Goal: Entertainment & Leisure: Browse casually

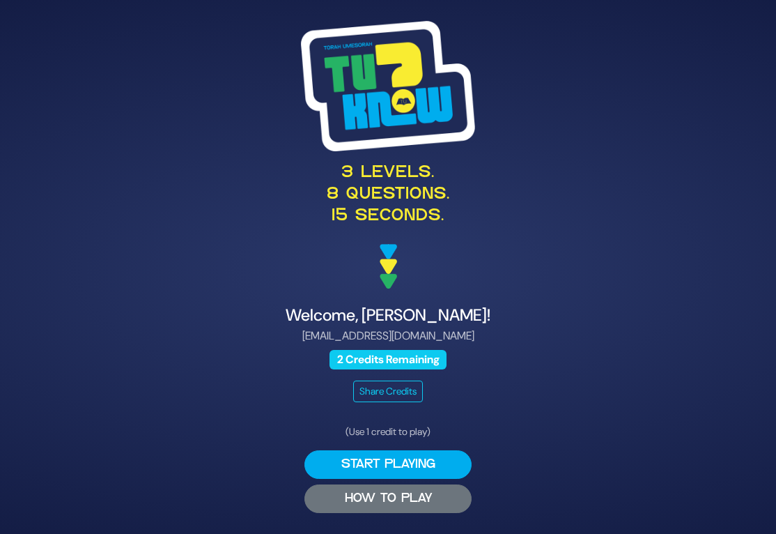
click at [394, 502] on button "HOW TO PLAY" at bounding box center [387, 498] width 167 height 29
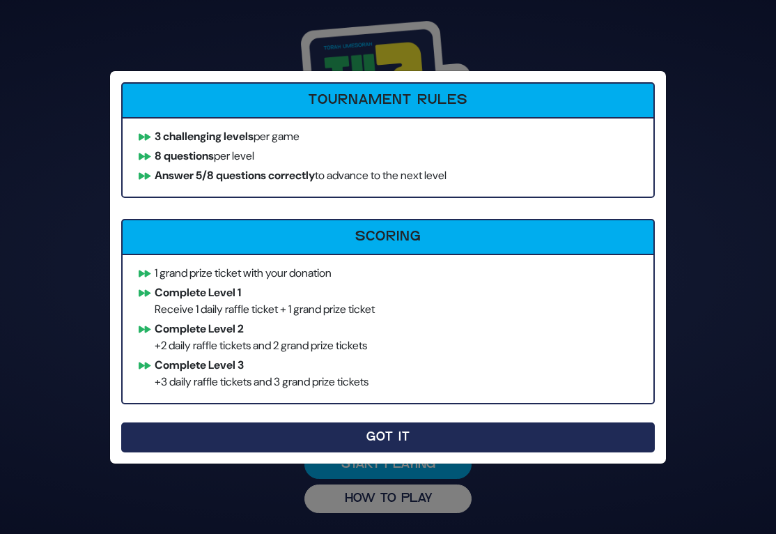
click at [340, 422] on button "Got It" at bounding box center [388, 437] width 534 height 30
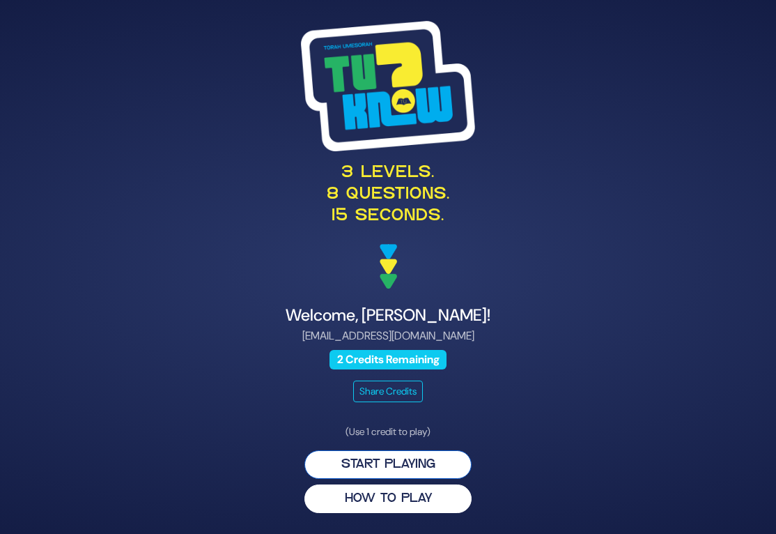
click at [380, 458] on button "Start Playing" at bounding box center [387, 464] width 167 height 29
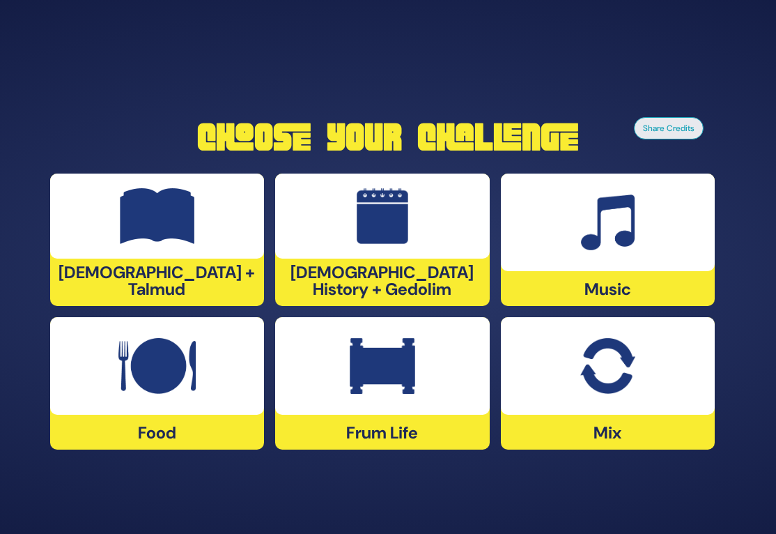
click at [573, 348] on div at bounding box center [608, 366] width 214 height 98
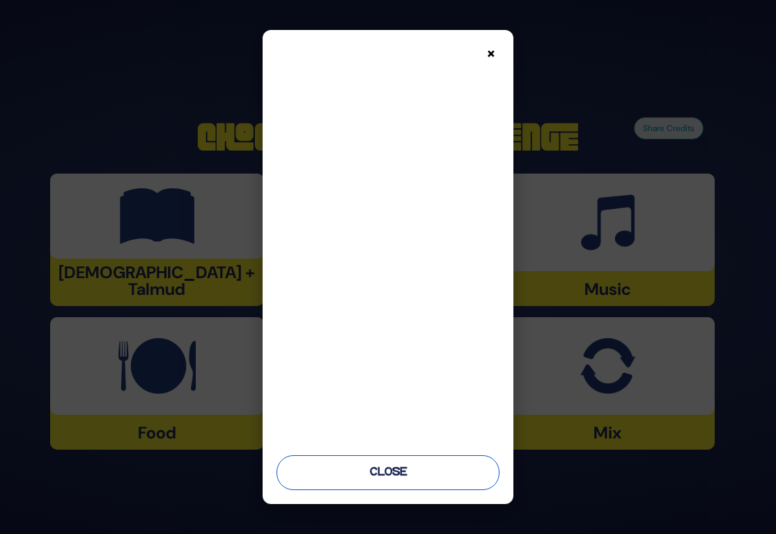
click at [408, 481] on button "Close" at bounding box center [388, 472] width 223 height 35
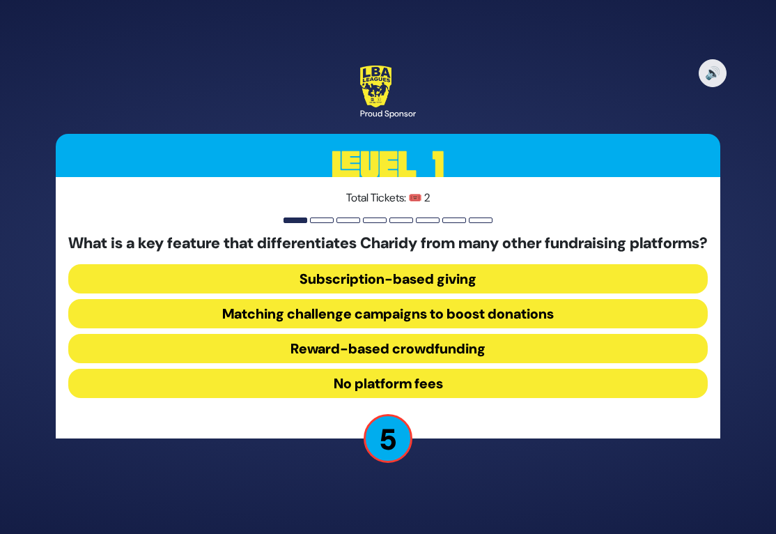
click at [271, 355] on button "Reward-based crowdfunding" at bounding box center [388, 348] width 640 height 29
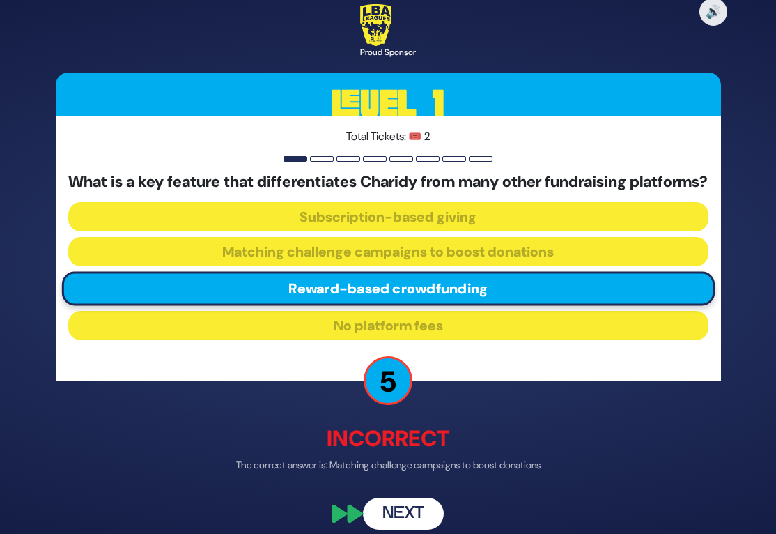
click at [376, 513] on button "Next" at bounding box center [403, 513] width 81 height 32
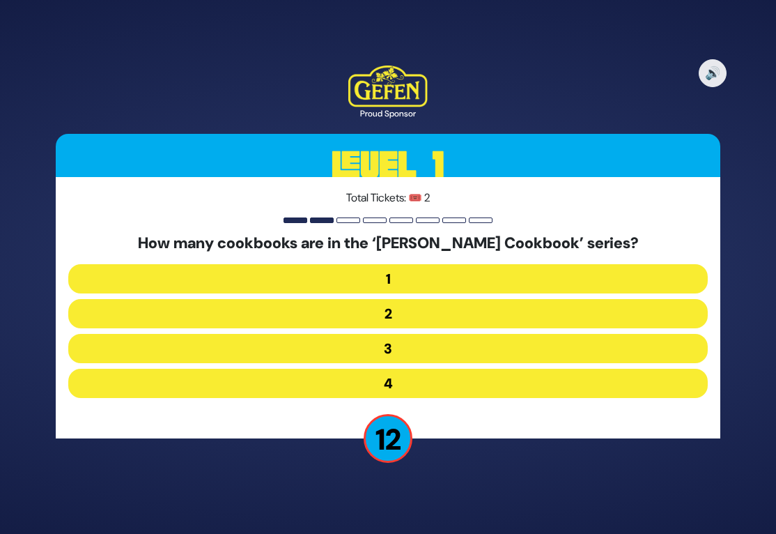
click at [316, 302] on button "2" at bounding box center [388, 313] width 640 height 29
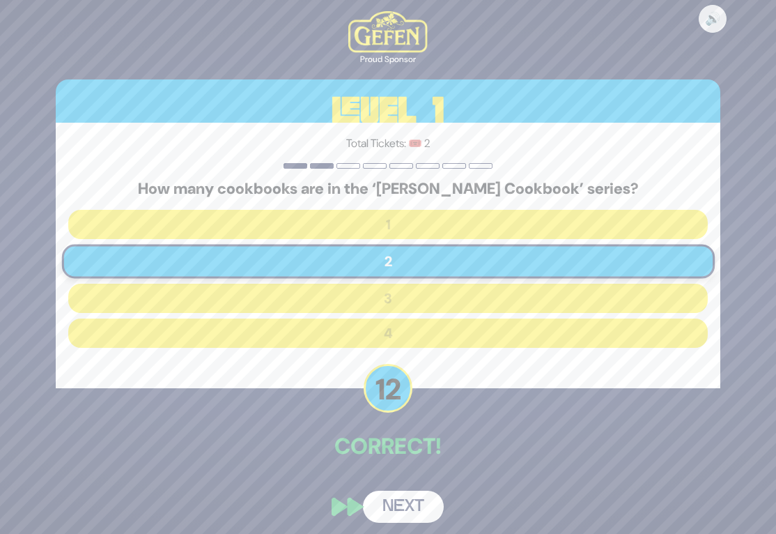
click at [409, 504] on button "Next" at bounding box center [403, 506] width 81 height 32
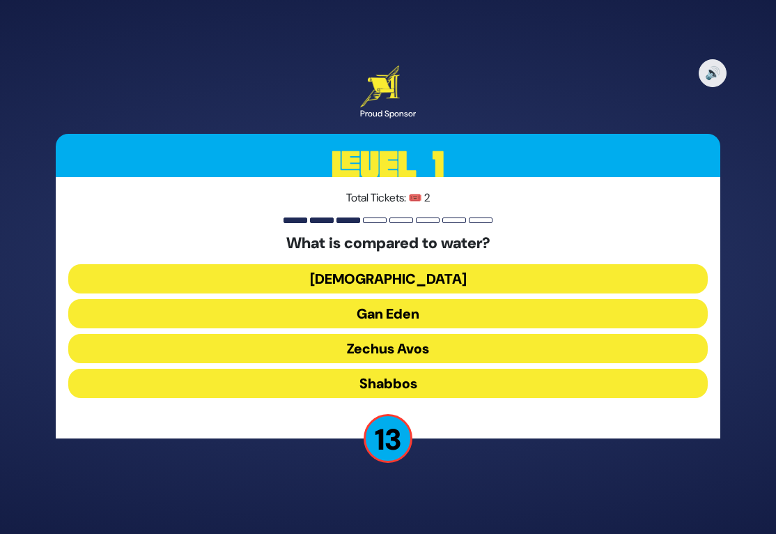
click at [311, 275] on button "[DEMOGRAPHIC_DATA]" at bounding box center [388, 278] width 640 height 29
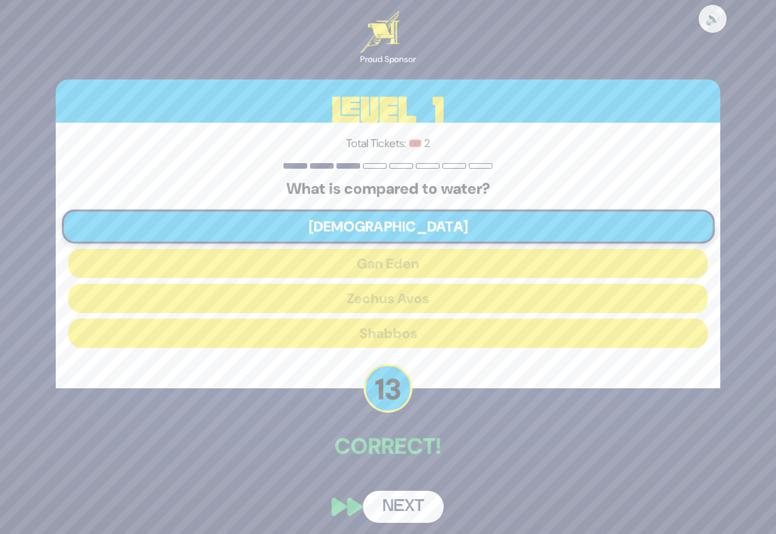
click at [421, 491] on button "Next" at bounding box center [403, 506] width 81 height 32
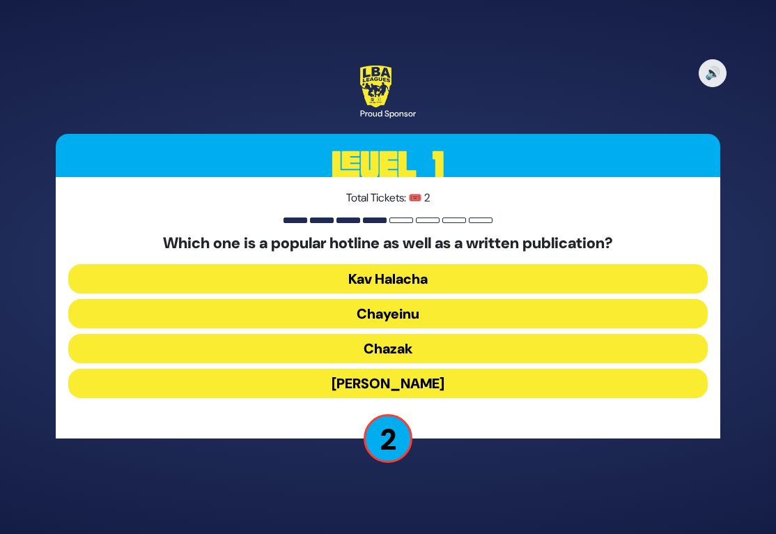
click at [312, 346] on button "Chazak" at bounding box center [388, 348] width 640 height 29
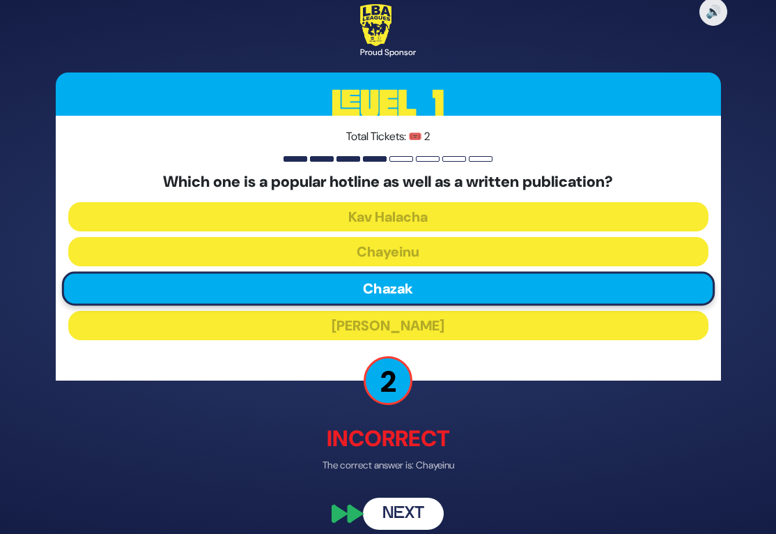
click at [408, 514] on button "Next" at bounding box center [403, 513] width 81 height 32
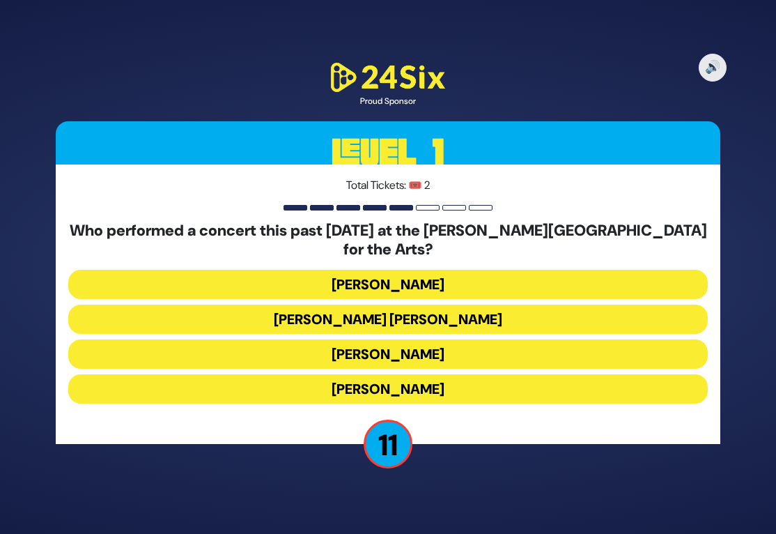
click at [344, 387] on button "[PERSON_NAME]" at bounding box center [388, 388] width 640 height 29
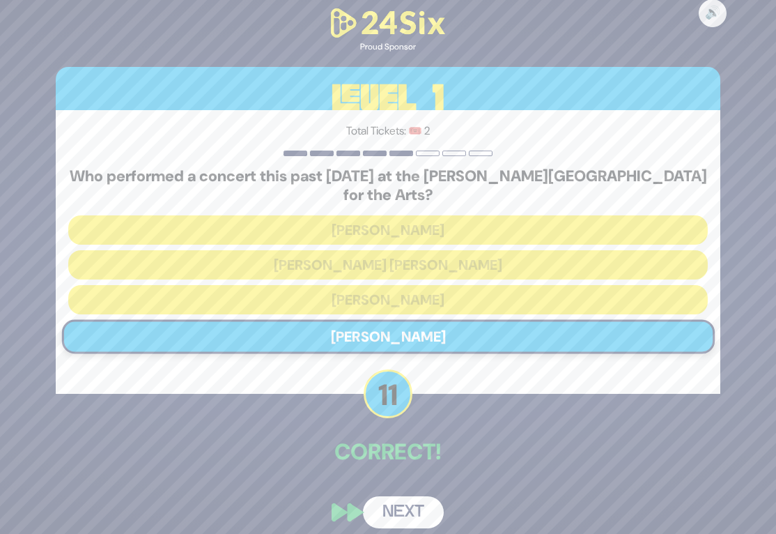
click at [403, 508] on button "Next" at bounding box center [403, 512] width 81 height 32
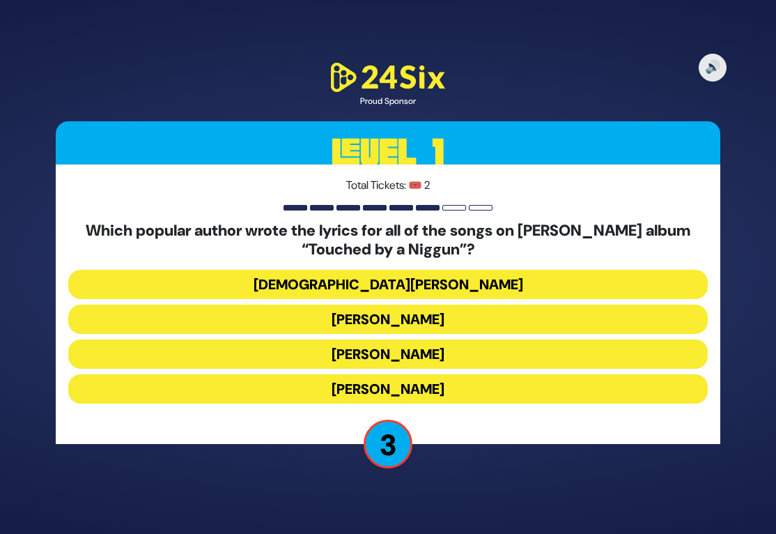
click at [300, 359] on button "[PERSON_NAME]" at bounding box center [388, 353] width 640 height 29
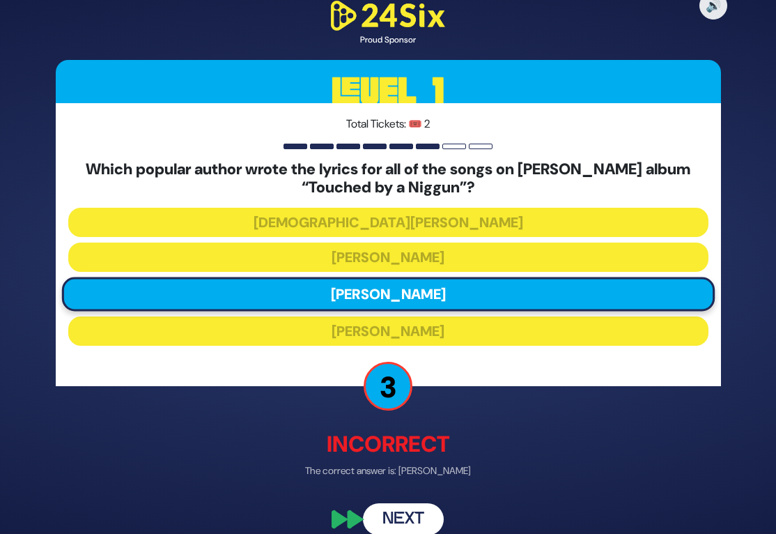
click at [404, 515] on button "Next" at bounding box center [403, 520] width 81 height 32
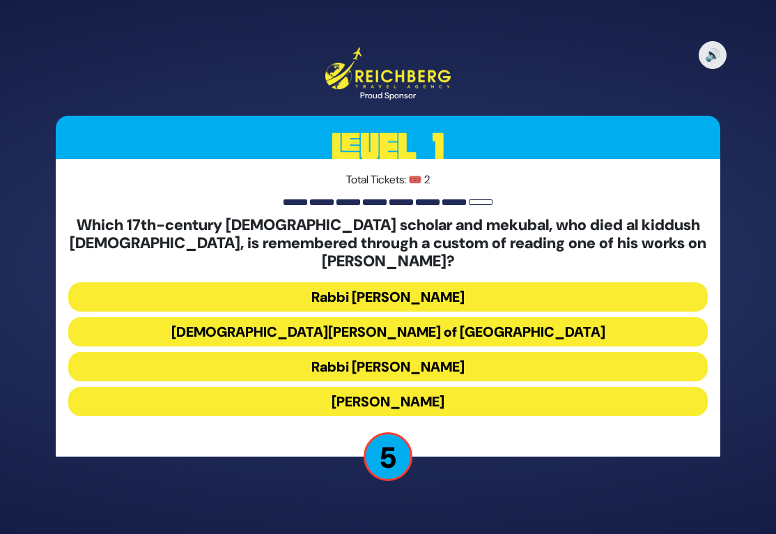
click at [270, 317] on button "[DEMOGRAPHIC_DATA][PERSON_NAME] of [GEOGRAPHIC_DATA]" at bounding box center [388, 331] width 640 height 29
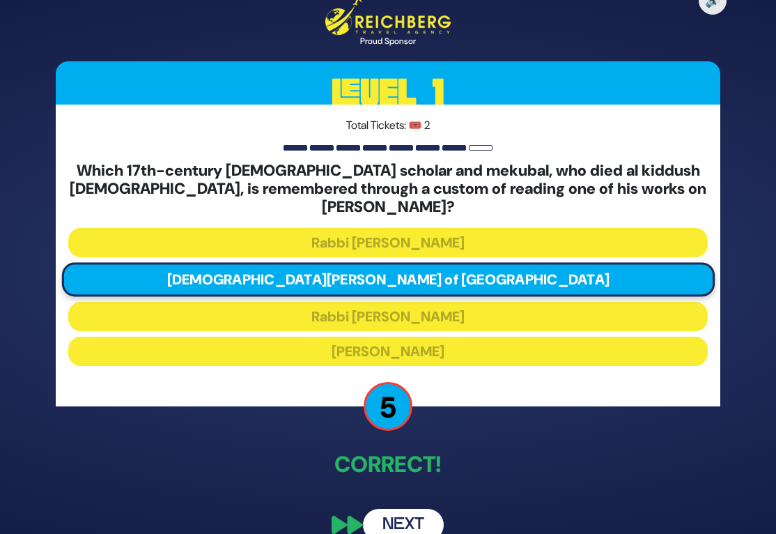
click at [401, 519] on button "Next" at bounding box center [403, 525] width 81 height 32
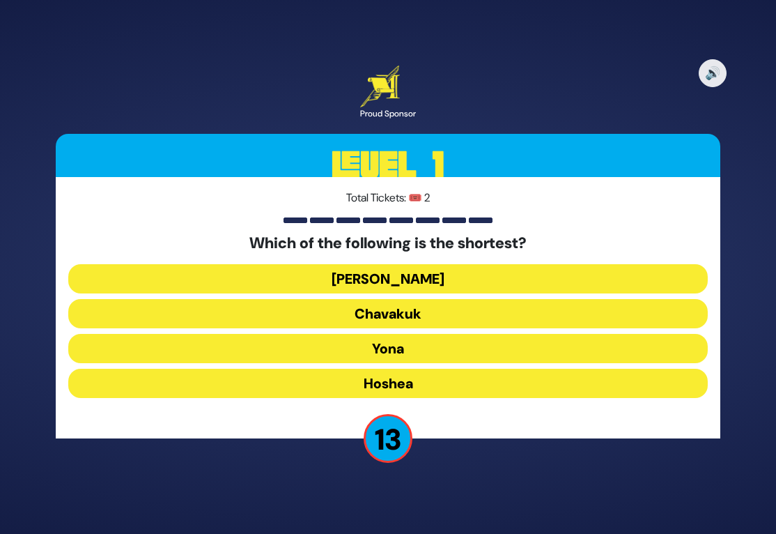
click at [269, 274] on button "[PERSON_NAME]" at bounding box center [388, 278] width 640 height 29
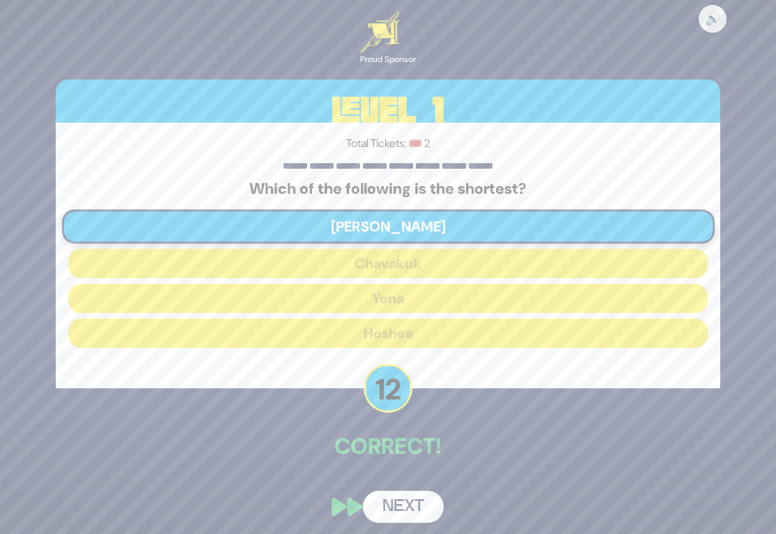
click at [421, 486] on div "🔊 Proud Sponsor Level 1 Total Tickets: 🎟️ 2 Which of the following is the short…" at bounding box center [388, 266] width 699 height 544
click at [413, 500] on button "Next" at bounding box center [403, 506] width 81 height 32
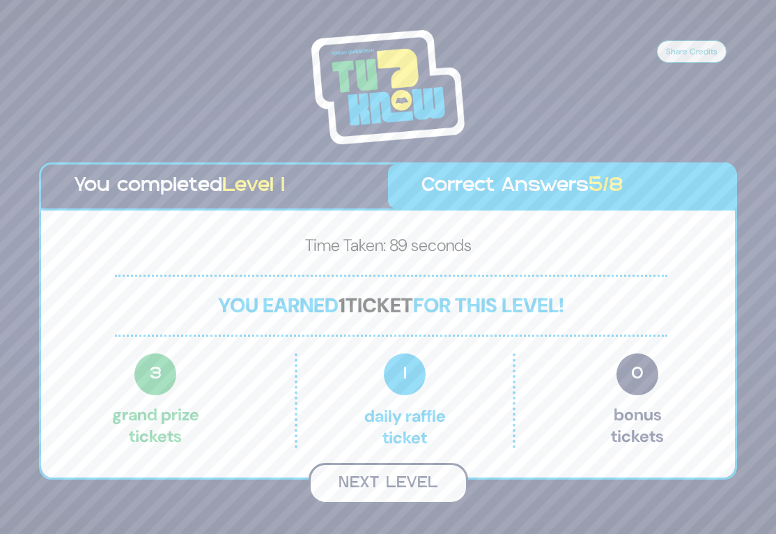
click at [387, 479] on button "Next Level" at bounding box center [389, 483] width 160 height 41
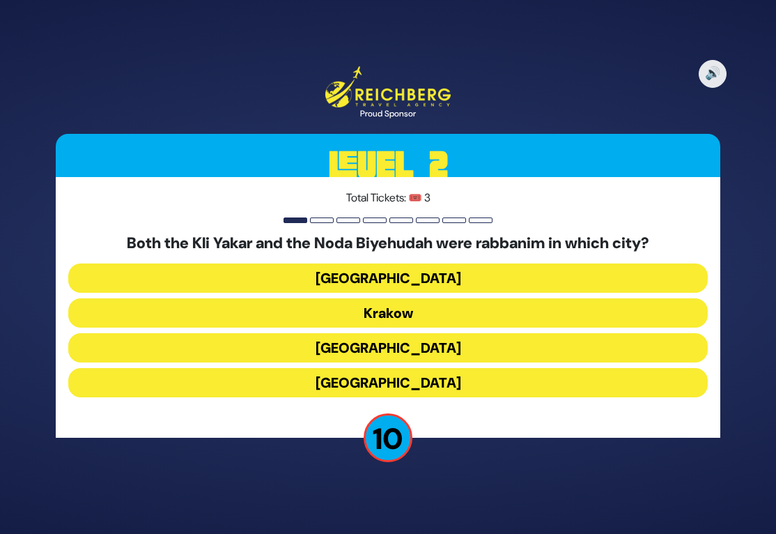
click at [304, 380] on button "[GEOGRAPHIC_DATA]" at bounding box center [388, 382] width 640 height 29
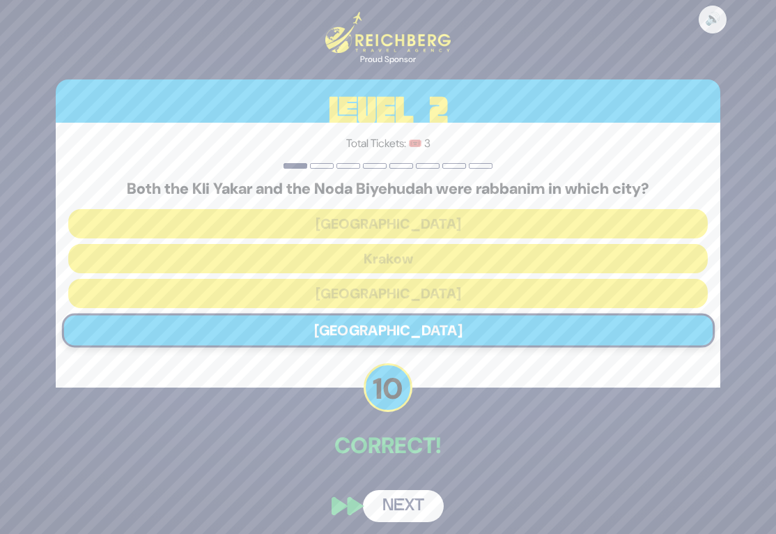
click at [405, 504] on button "Next" at bounding box center [403, 506] width 81 height 32
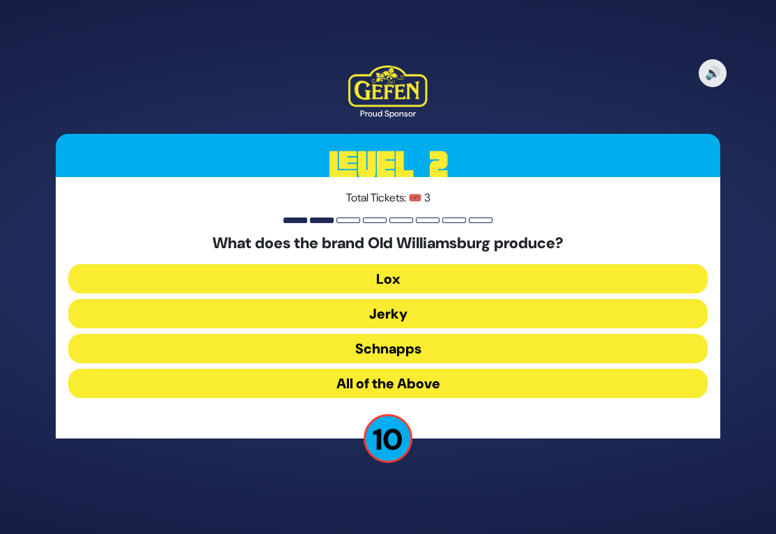
click at [299, 352] on button "Schnapps" at bounding box center [388, 348] width 640 height 29
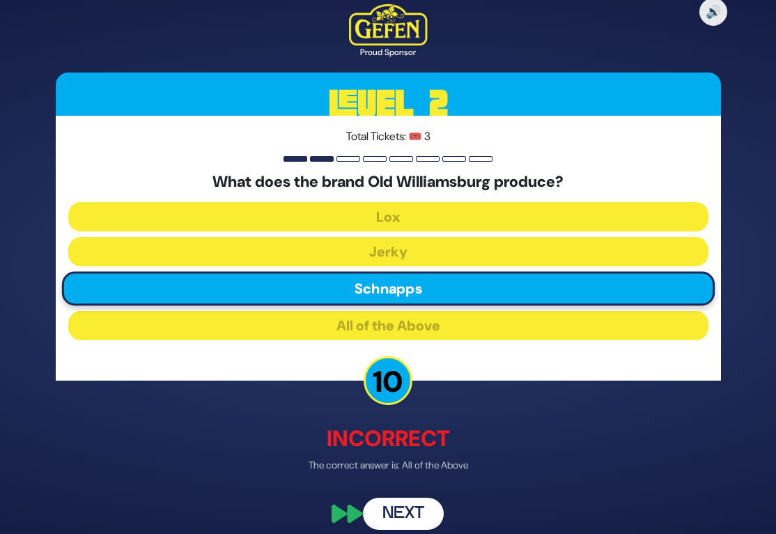
click at [417, 507] on button "Next" at bounding box center [403, 513] width 81 height 32
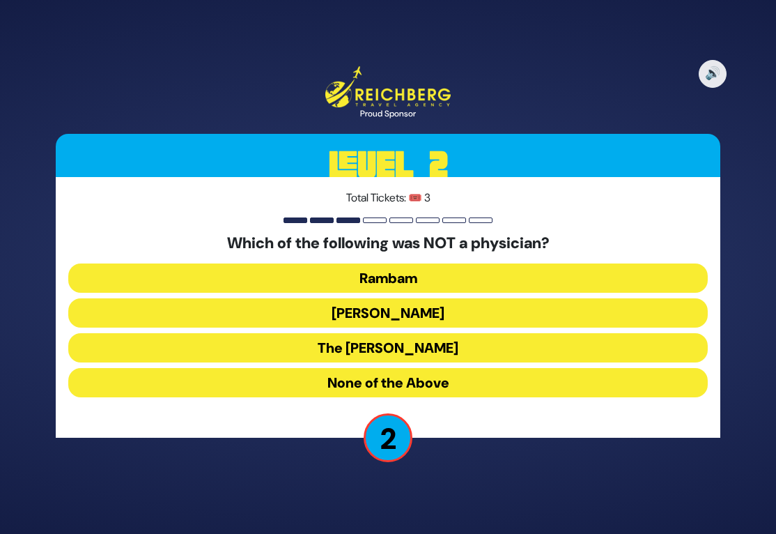
click at [317, 375] on button "None of the Above" at bounding box center [388, 382] width 640 height 29
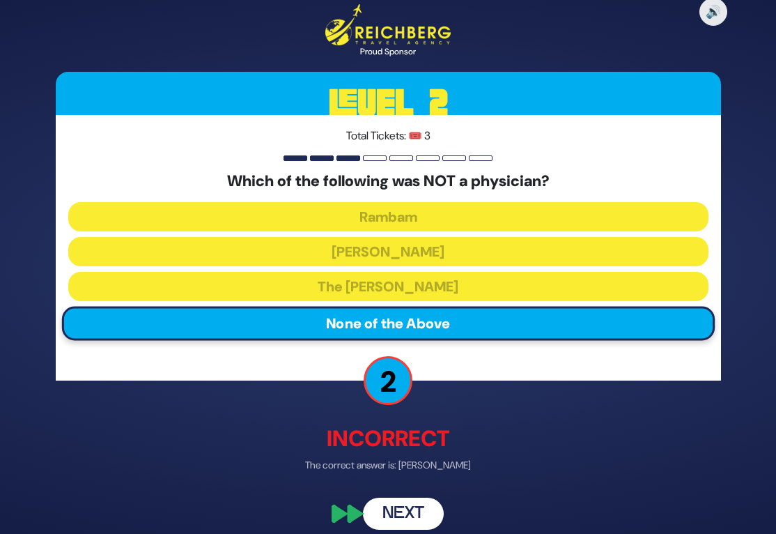
click at [399, 504] on button "Next" at bounding box center [403, 513] width 81 height 32
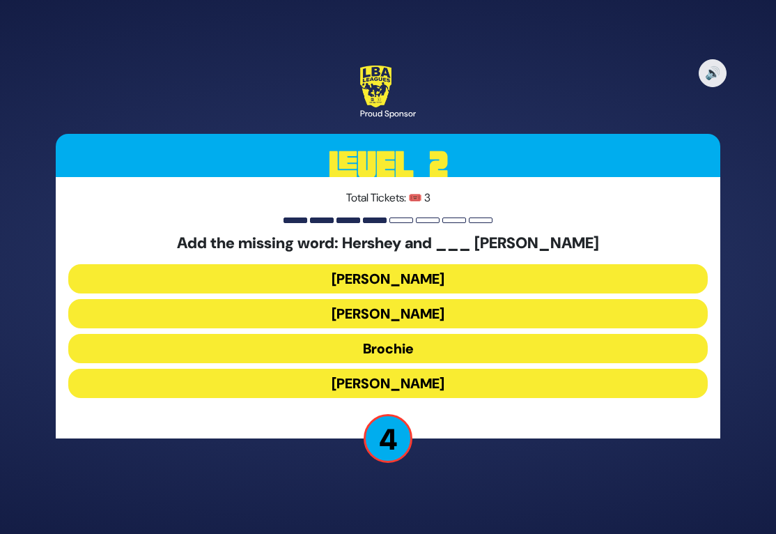
click at [319, 281] on button "[PERSON_NAME]" at bounding box center [388, 278] width 640 height 29
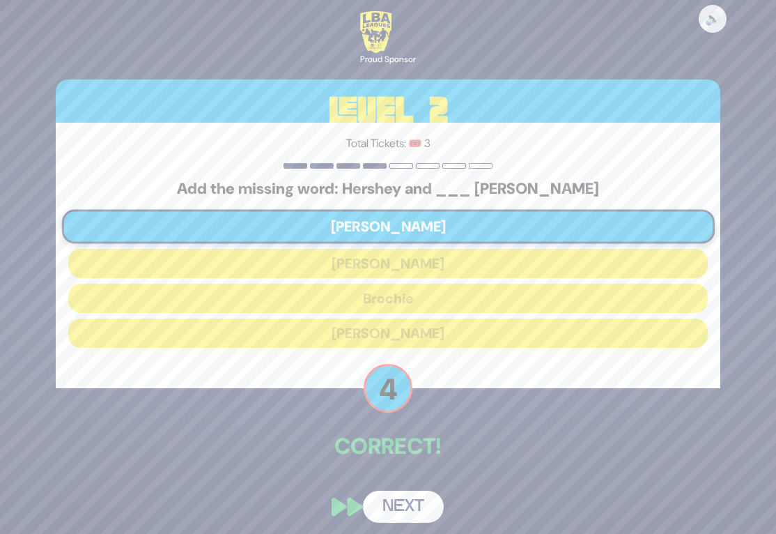
click at [410, 505] on button "Next" at bounding box center [403, 506] width 81 height 32
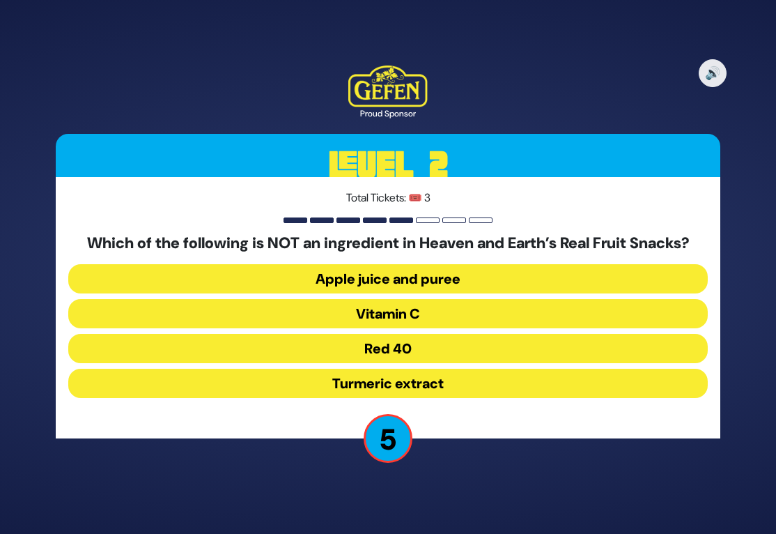
click at [325, 318] on button "Vitamin C" at bounding box center [388, 313] width 640 height 29
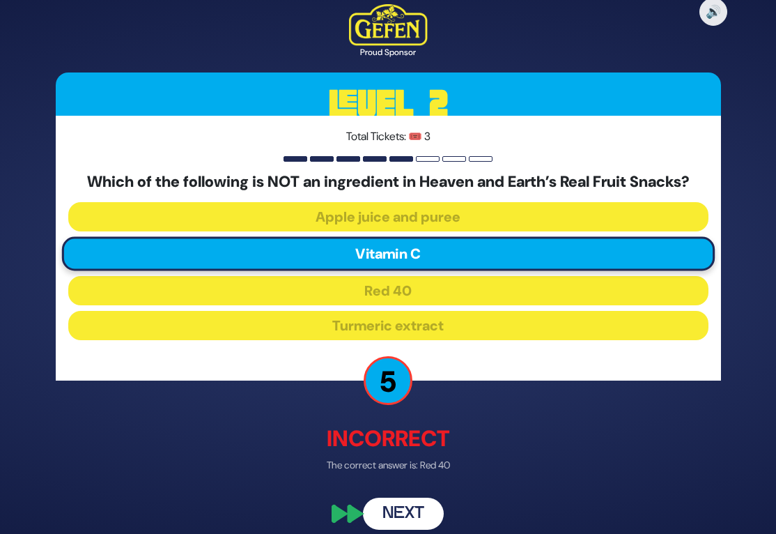
click at [428, 502] on button "Next" at bounding box center [403, 513] width 81 height 32
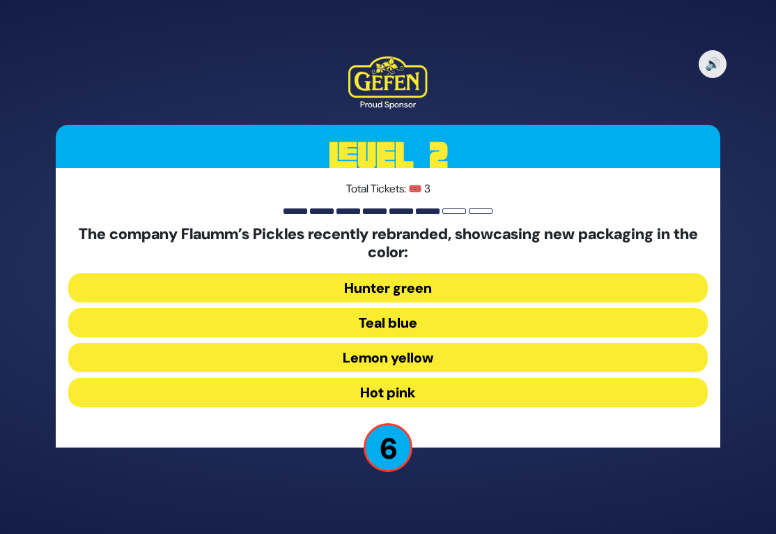
click at [287, 290] on button "Hunter green" at bounding box center [388, 287] width 640 height 29
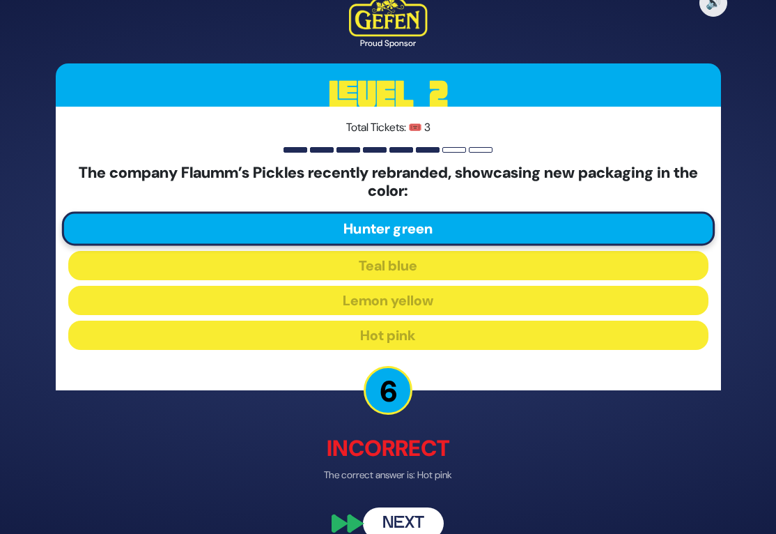
click at [415, 519] on button "Next" at bounding box center [403, 522] width 81 height 32
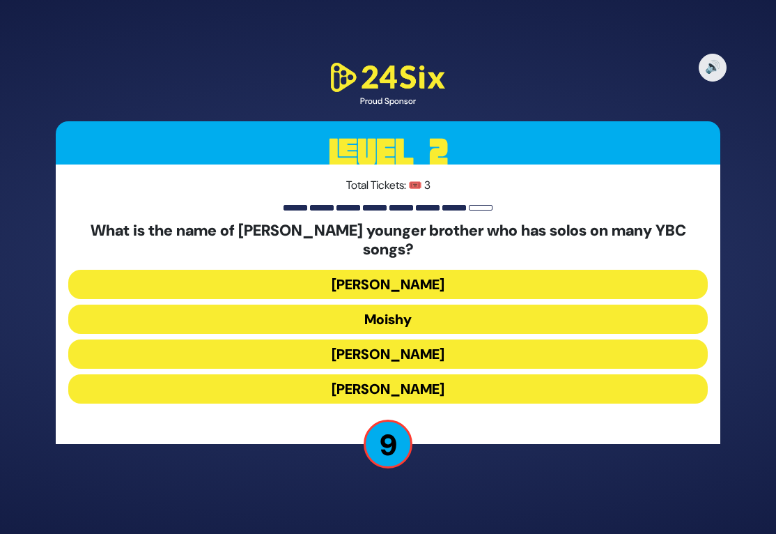
click at [281, 320] on button "Moishy" at bounding box center [388, 318] width 640 height 29
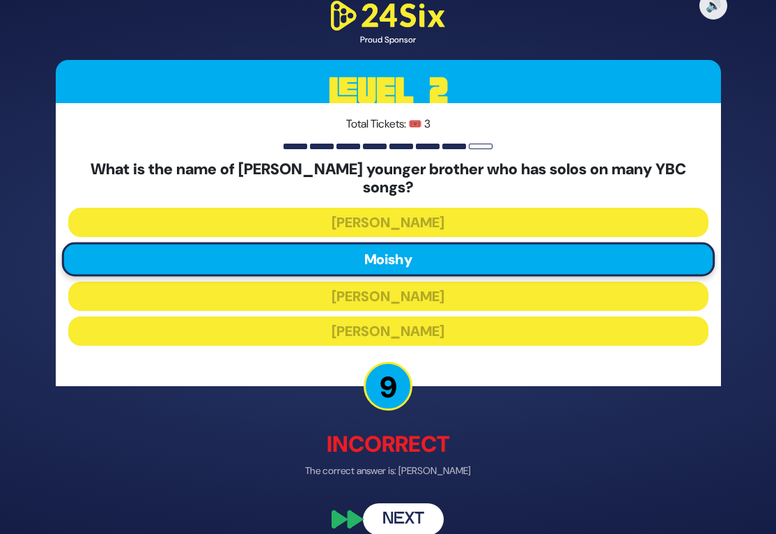
click at [424, 513] on button "Next" at bounding box center [403, 520] width 81 height 32
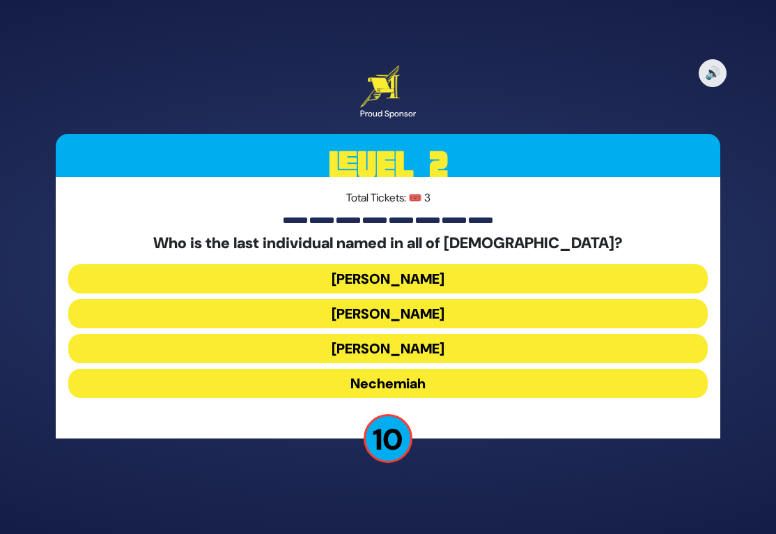
click at [313, 318] on button "[PERSON_NAME]" at bounding box center [388, 313] width 640 height 29
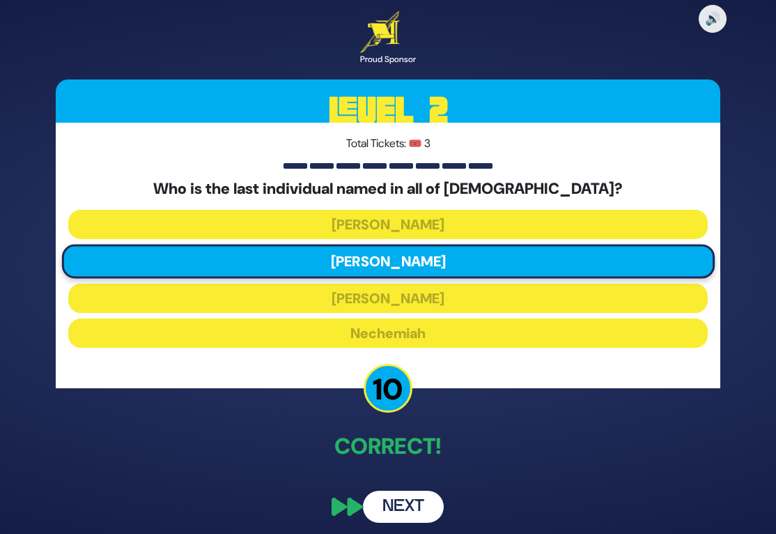
click at [406, 502] on button "Next" at bounding box center [403, 506] width 81 height 32
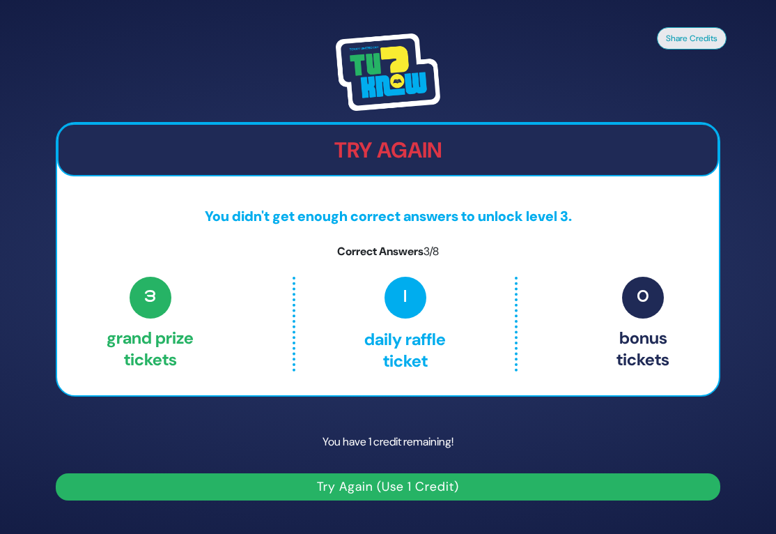
click at [383, 485] on button "Try Again (Use 1 Credit)" at bounding box center [388, 486] width 665 height 27
click at [357, 483] on button "Try Again (Use 1 Credit)" at bounding box center [388, 486] width 665 height 27
click at [375, 484] on button "Try Again (Use 1 Credit)" at bounding box center [388, 486] width 665 height 27
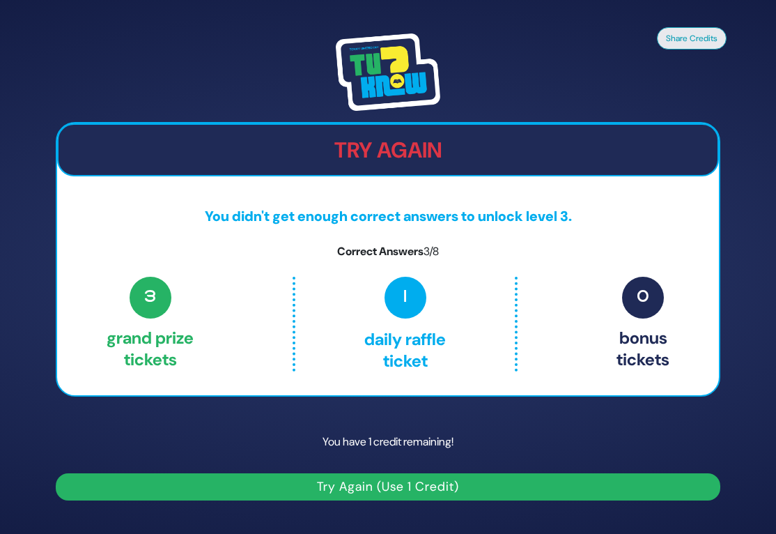
click at [375, 484] on button "Try Again (Use 1 Credit)" at bounding box center [388, 486] width 665 height 27
click at [326, 265] on div "Try Again You didn't get enough correct answers to unlock level 3. Correct Answ…" at bounding box center [388, 259] width 665 height 274
click at [404, 293] on span "1" at bounding box center [406, 298] width 42 height 42
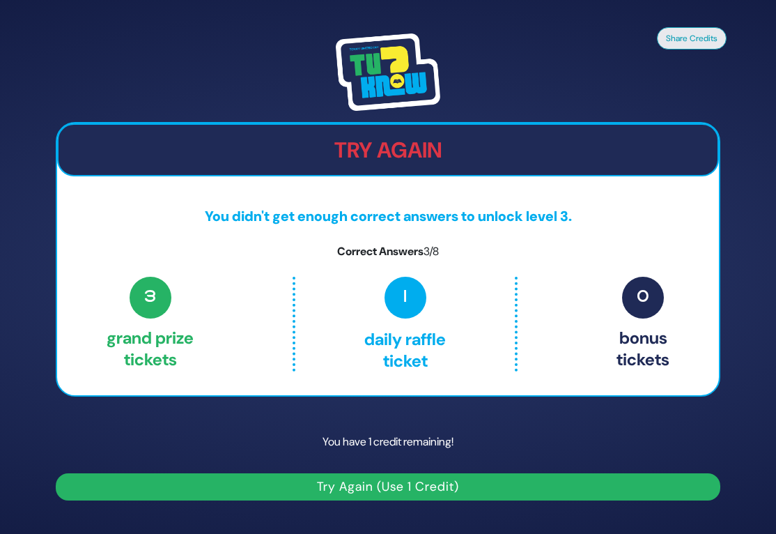
click at [326, 485] on button "Try Again (Use 1 Credit)" at bounding box center [388, 486] width 665 height 27
click at [324, 486] on button "Try Again (Use 1 Credit)" at bounding box center [388, 486] width 665 height 27
click at [324, 488] on button "Try Again (Use 1 Credit)" at bounding box center [388, 486] width 665 height 27
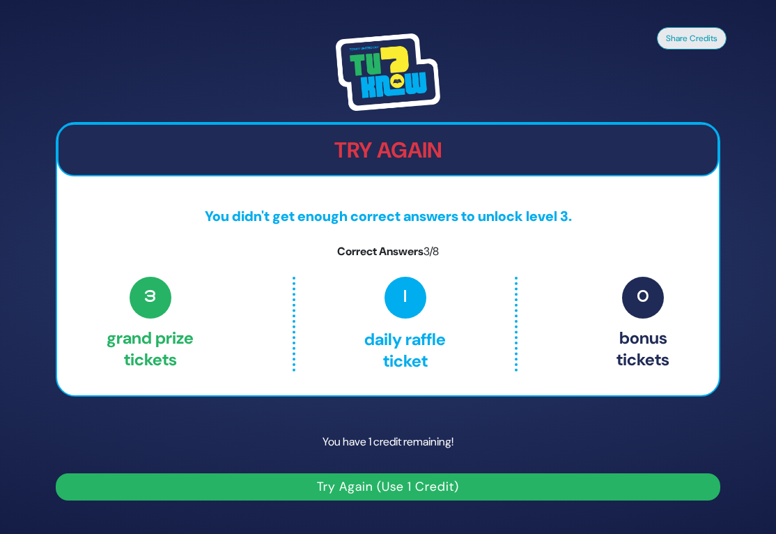
click at [324, 488] on button "Try Again (Use 1 Credit)" at bounding box center [388, 486] width 665 height 27
click at [375, 63] on img at bounding box center [388, 72] width 104 height 78
click at [390, 157] on h2 "Try Again" at bounding box center [389, 150] width 660 height 26
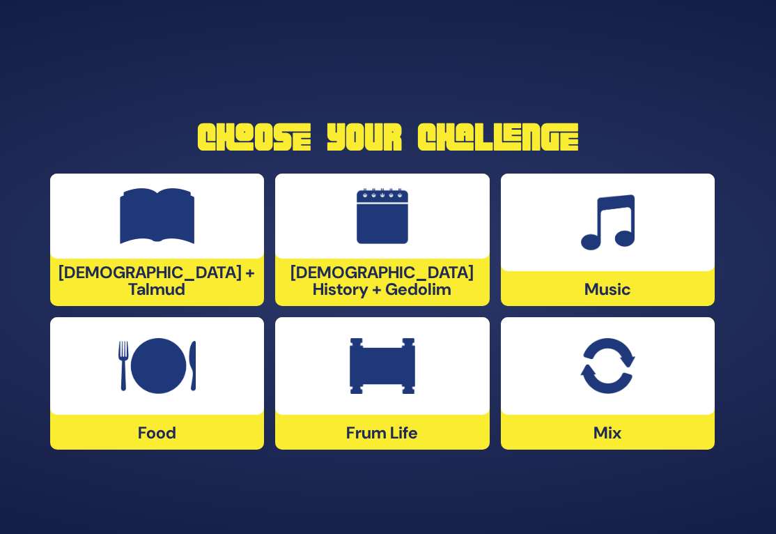
click at [565, 359] on div at bounding box center [608, 366] width 214 height 98
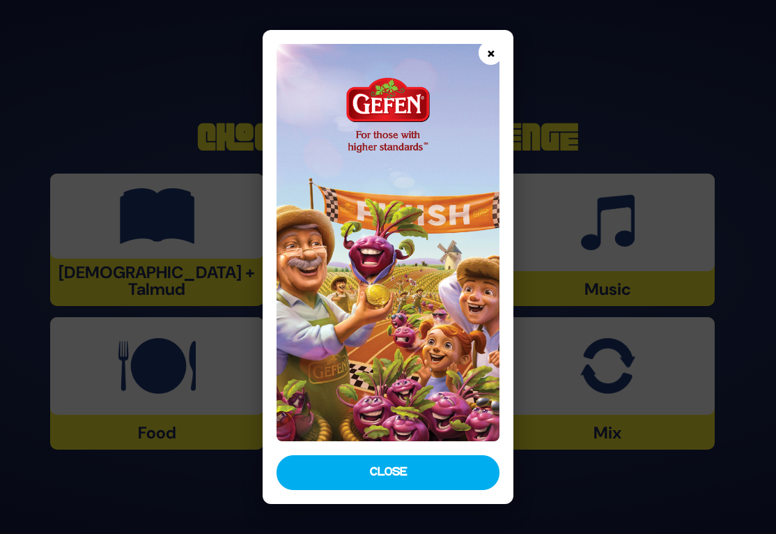
click at [494, 58] on button "×" at bounding box center [491, 52] width 24 height 24
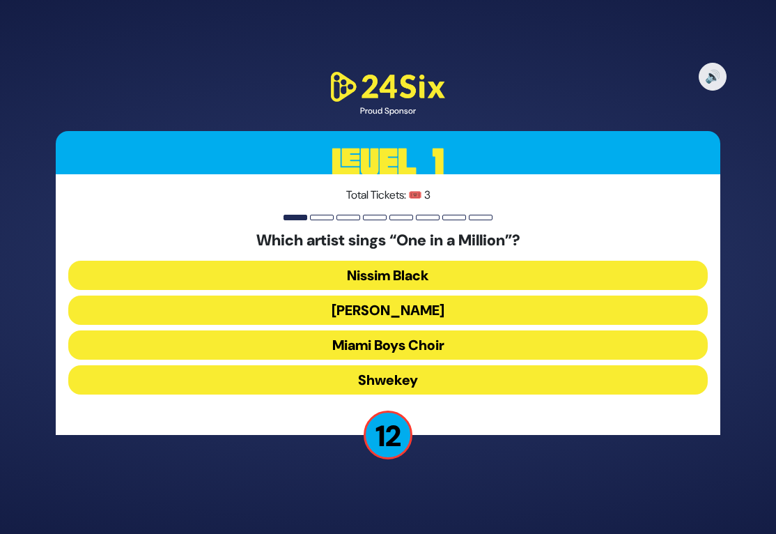
click at [391, 309] on button "[PERSON_NAME]" at bounding box center [388, 309] width 640 height 29
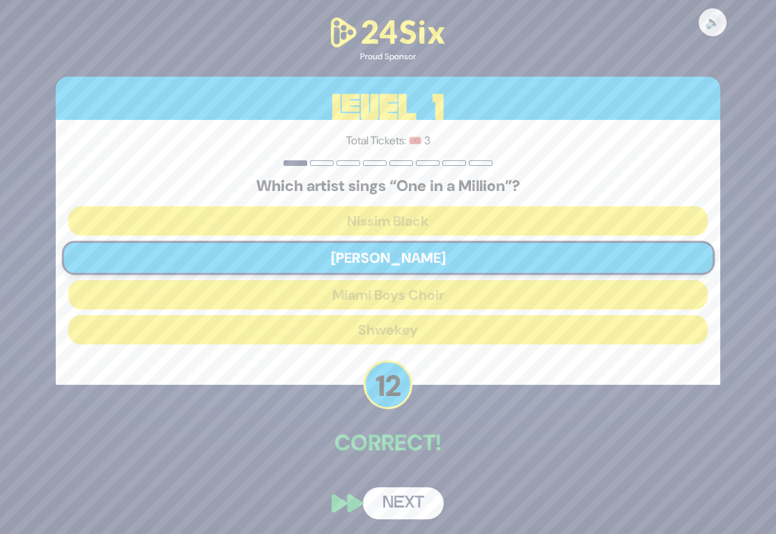
click at [396, 506] on button "Next" at bounding box center [403, 503] width 81 height 32
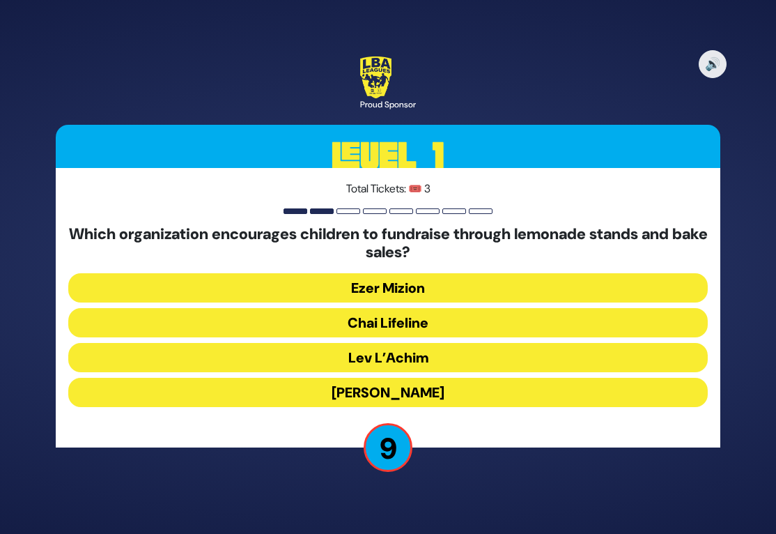
click at [310, 324] on button "Chai Lifeline" at bounding box center [388, 322] width 640 height 29
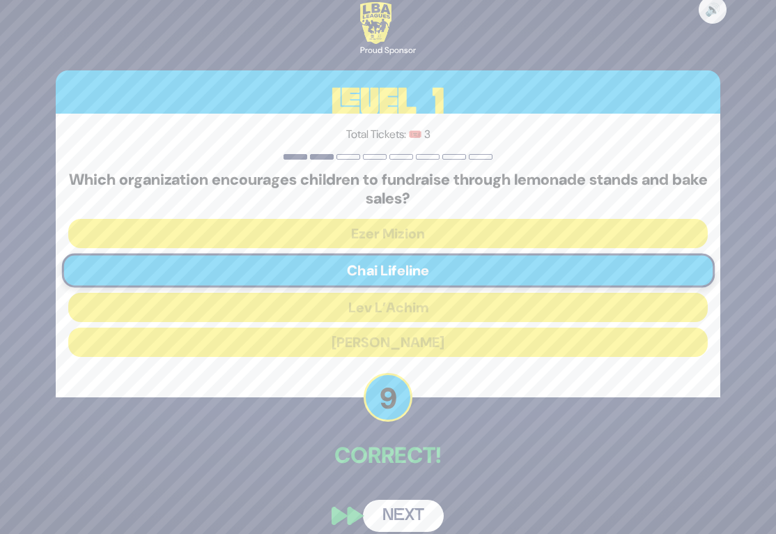
click at [417, 511] on button "Next" at bounding box center [403, 515] width 81 height 32
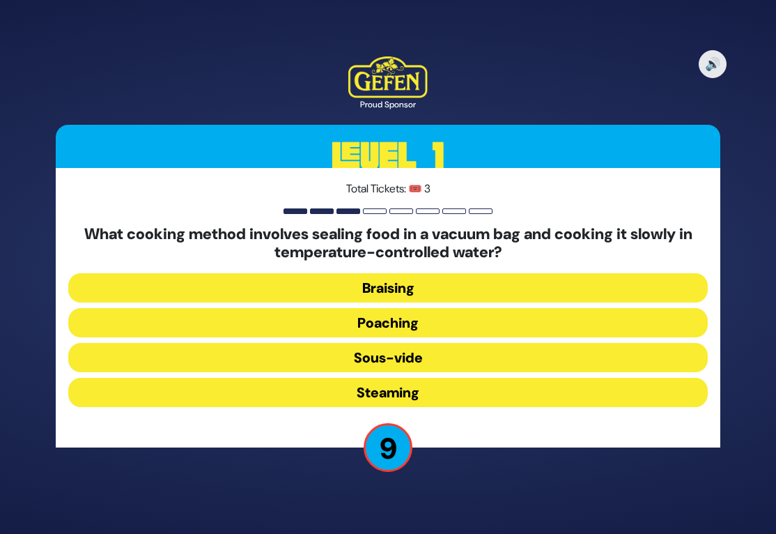
click at [319, 351] on button "Sous-vide" at bounding box center [388, 357] width 640 height 29
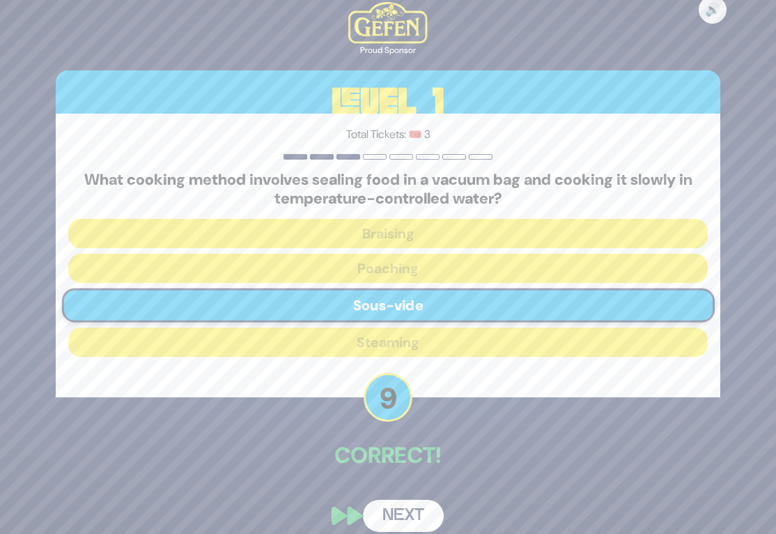
click at [412, 504] on button "Next" at bounding box center [403, 515] width 81 height 32
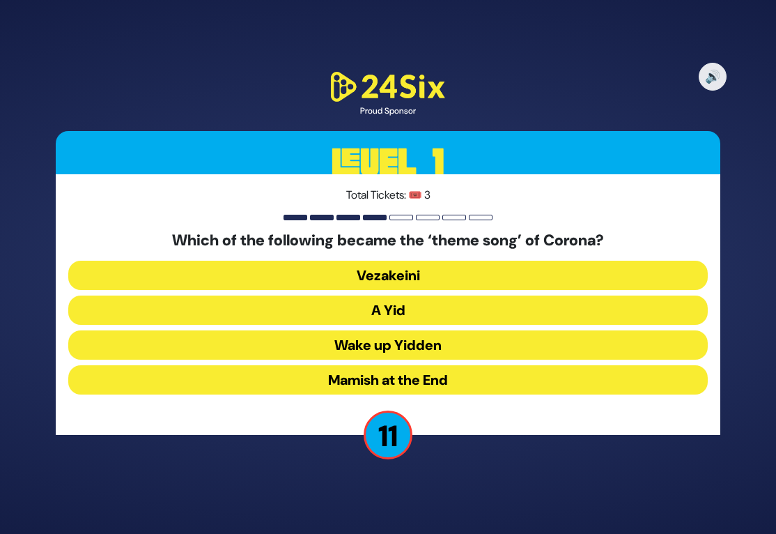
click at [290, 304] on button "A Yid" at bounding box center [388, 309] width 640 height 29
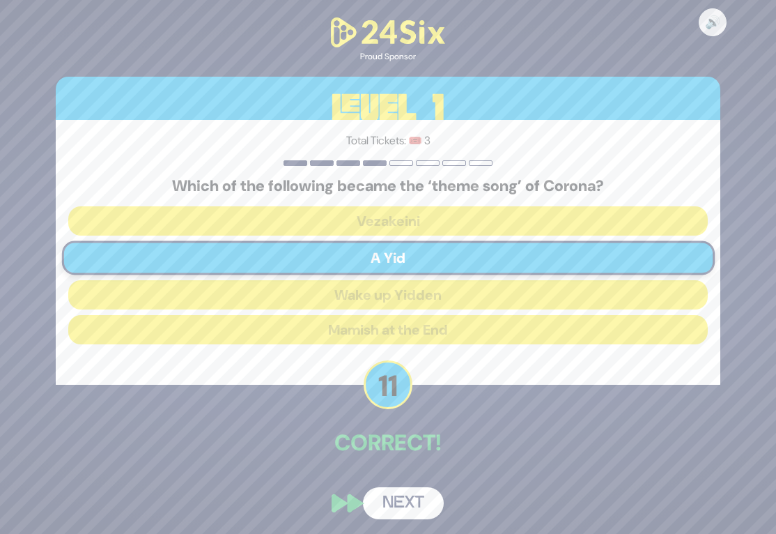
click at [401, 494] on button "Next" at bounding box center [403, 503] width 81 height 32
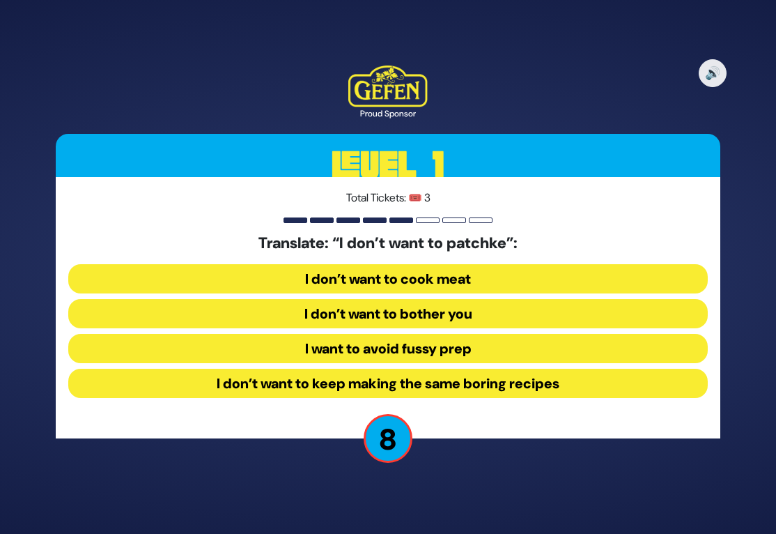
click at [292, 352] on button "I want to avoid fussy prep" at bounding box center [388, 348] width 640 height 29
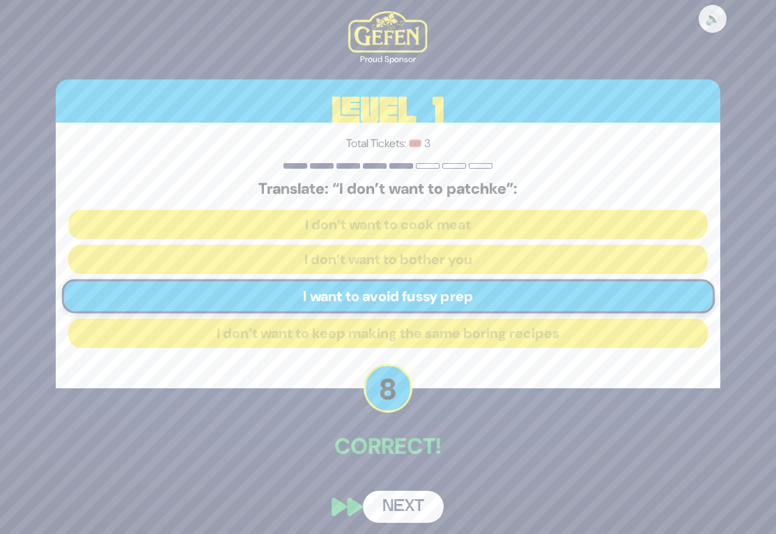
click at [415, 495] on button "Next" at bounding box center [403, 506] width 81 height 32
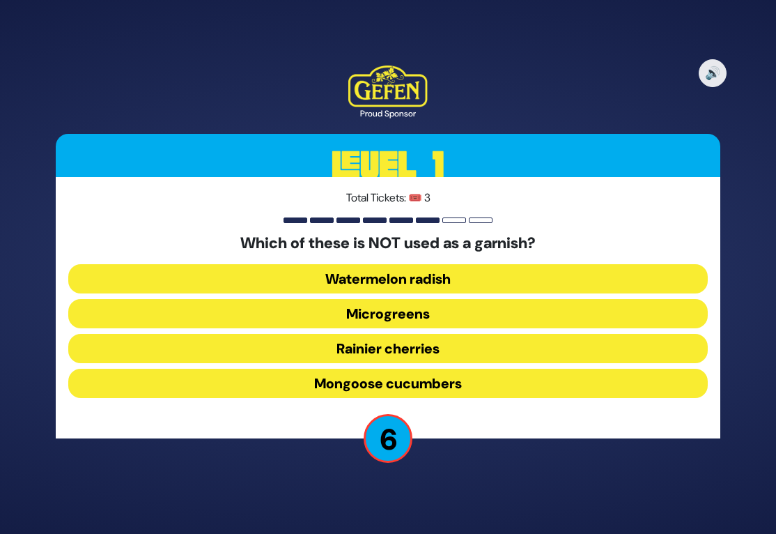
click at [294, 387] on button "Mongoose cucumbers" at bounding box center [388, 382] width 640 height 29
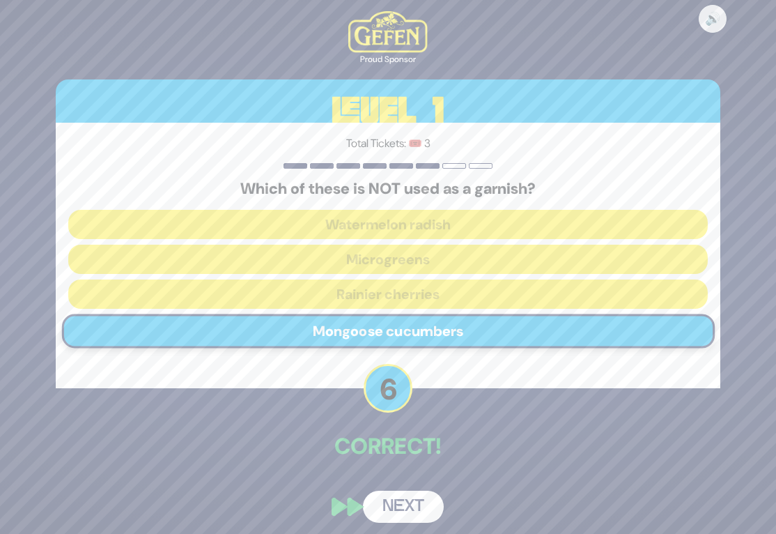
click at [385, 491] on button "Next" at bounding box center [403, 506] width 81 height 32
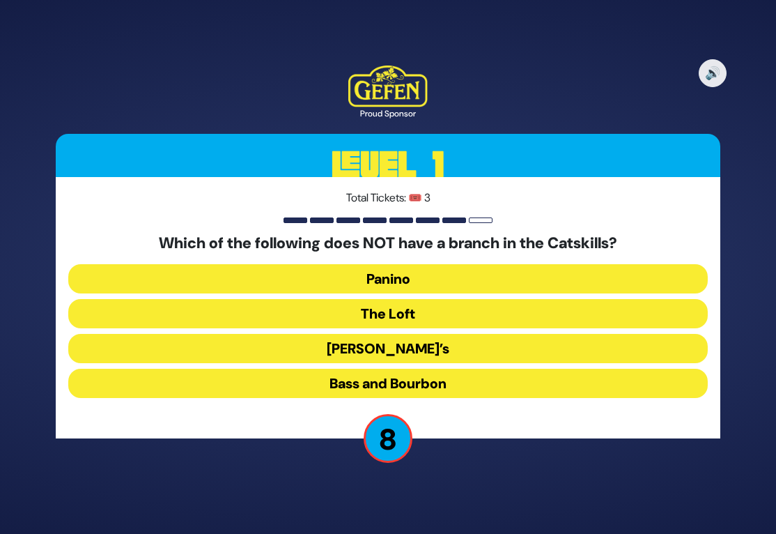
click at [301, 313] on button "The Loft" at bounding box center [388, 313] width 640 height 29
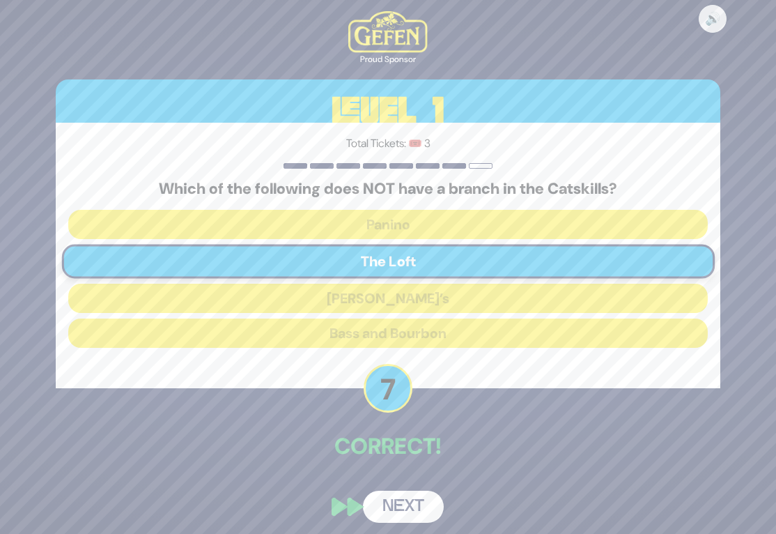
click at [399, 493] on button "Next" at bounding box center [403, 506] width 81 height 32
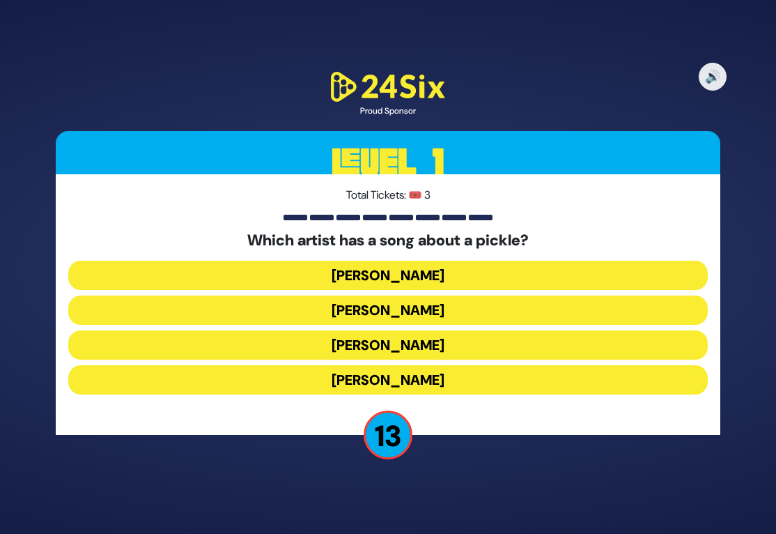
click at [325, 280] on button "[PERSON_NAME]" at bounding box center [388, 275] width 640 height 29
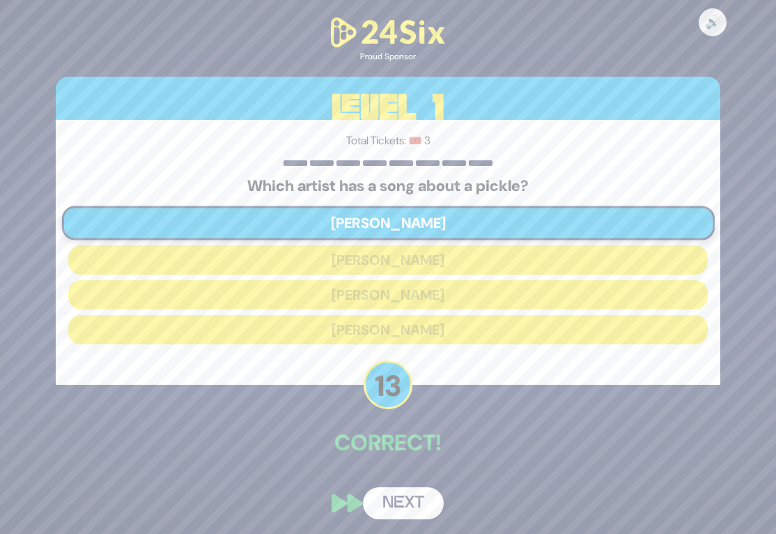
click at [408, 494] on button "Next" at bounding box center [403, 503] width 81 height 32
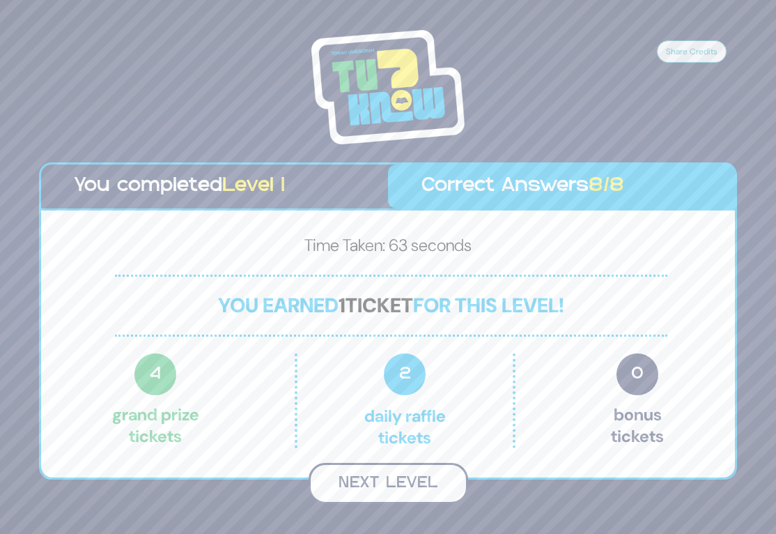
click at [389, 474] on button "Next Level" at bounding box center [389, 483] width 160 height 41
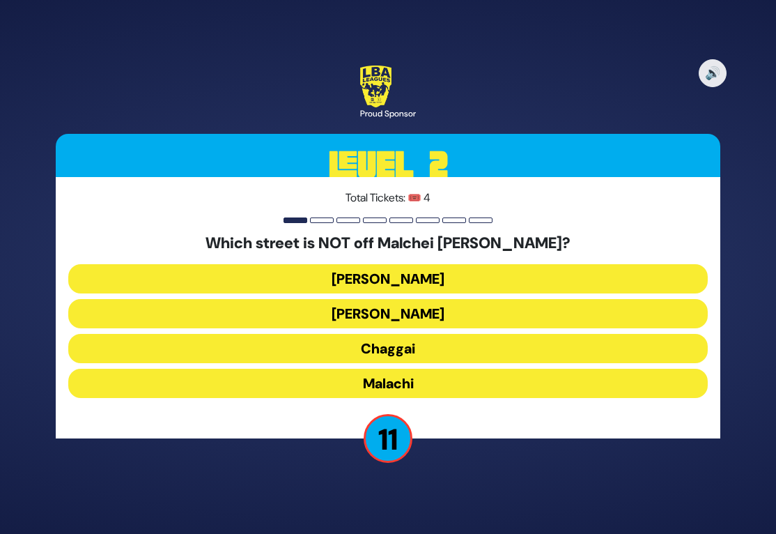
click at [296, 315] on button "Amos" at bounding box center [388, 313] width 640 height 29
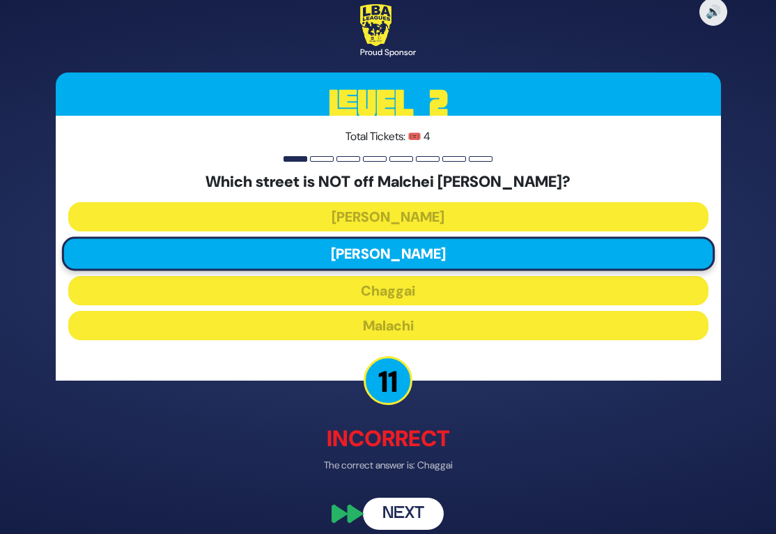
click at [402, 503] on button "Next" at bounding box center [403, 513] width 81 height 32
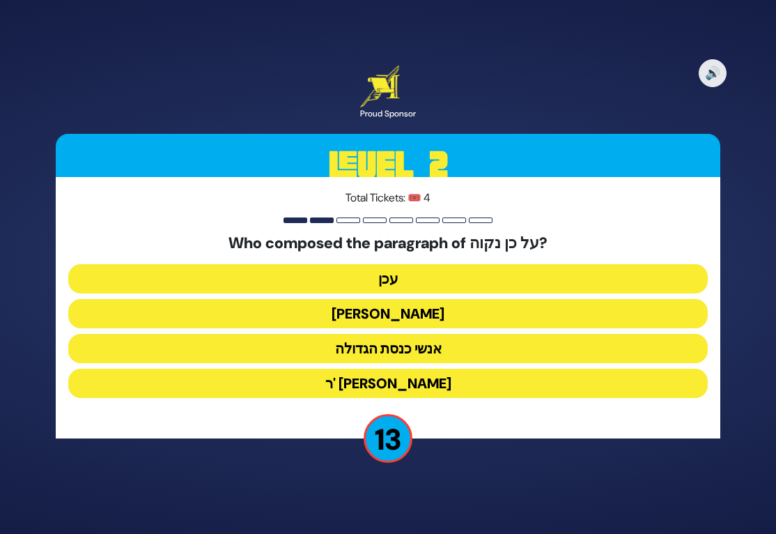
click at [286, 272] on button "עכן" at bounding box center [388, 278] width 640 height 29
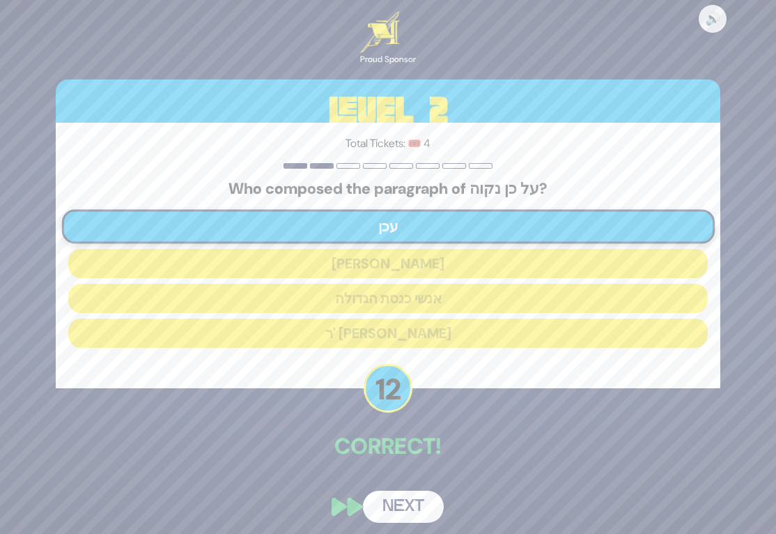
click at [408, 495] on button "Next" at bounding box center [403, 506] width 81 height 32
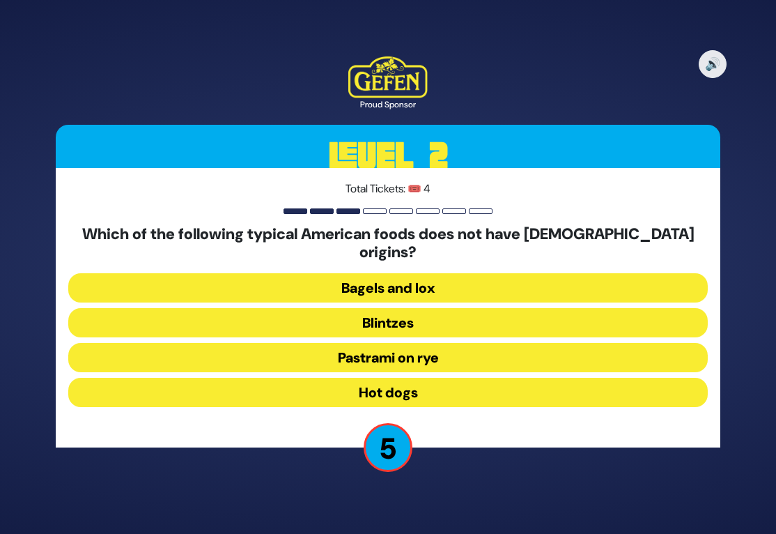
click at [318, 382] on button "Hot dogs" at bounding box center [388, 392] width 640 height 29
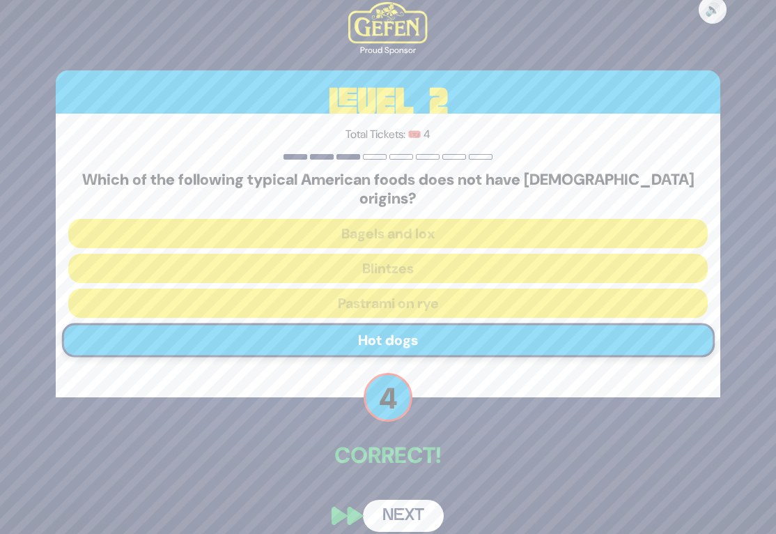
click at [408, 510] on button "Next" at bounding box center [403, 515] width 81 height 32
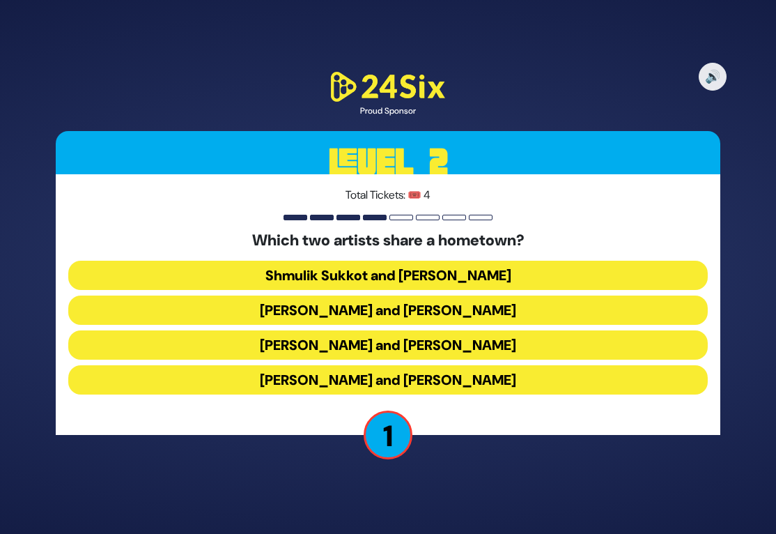
click at [313, 309] on button "Abie Rotenberg and Baruch Levine" at bounding box center [388, 309] width 640 height 29
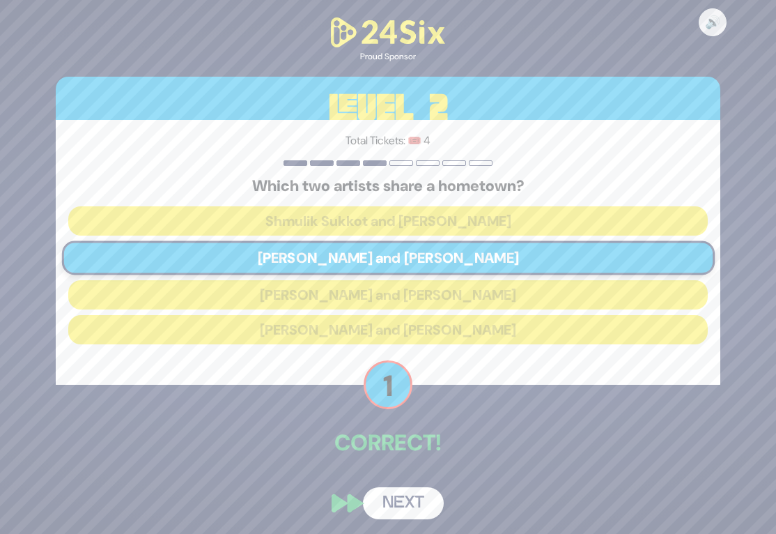
click at [407, 509] on button "Next" at bounding box center [403, 503] width 81 height 32
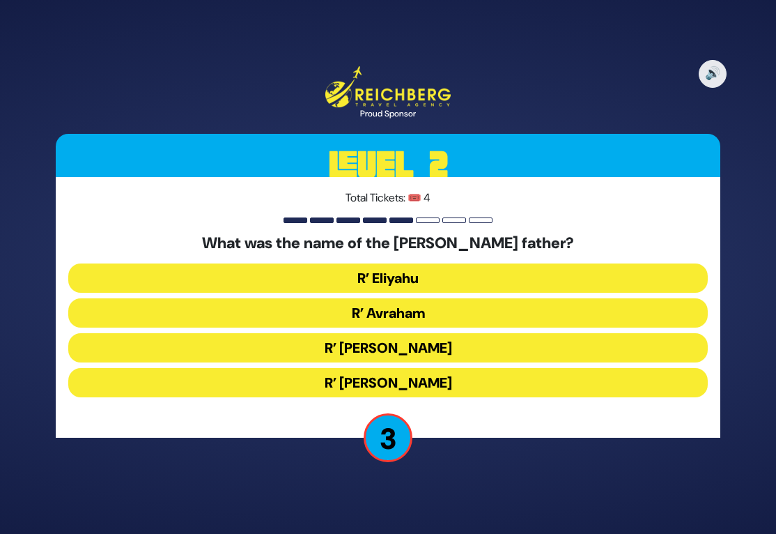
click at [344, 311] on button "R’ Avraham" at bounding box center [388, 312] width 640 height 29
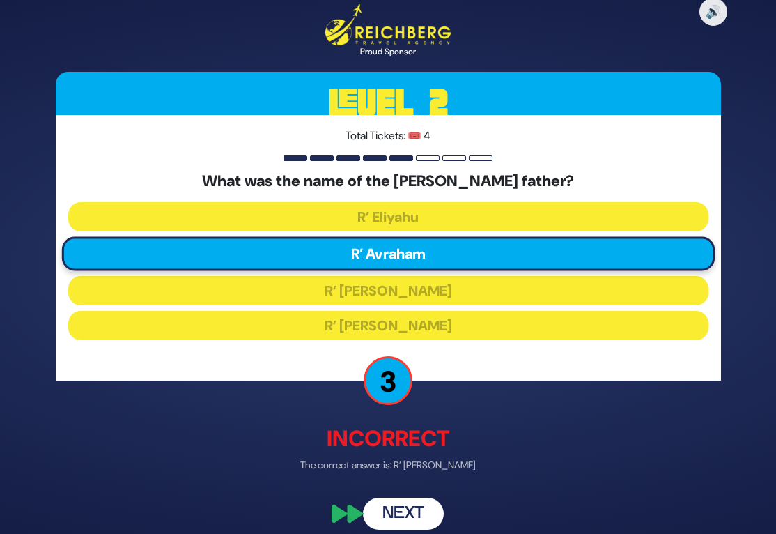
click at [419, 501] on button "Next" at bounding box center [403, 513] width 81 height 32
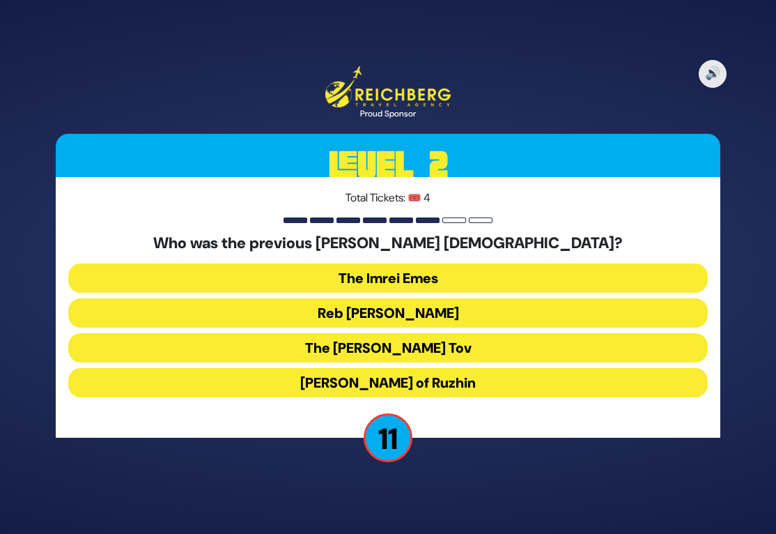
click at [339, 312] on button "Reb Ahron Rokeach" at bounding box center [388, 312] width 640 height 29
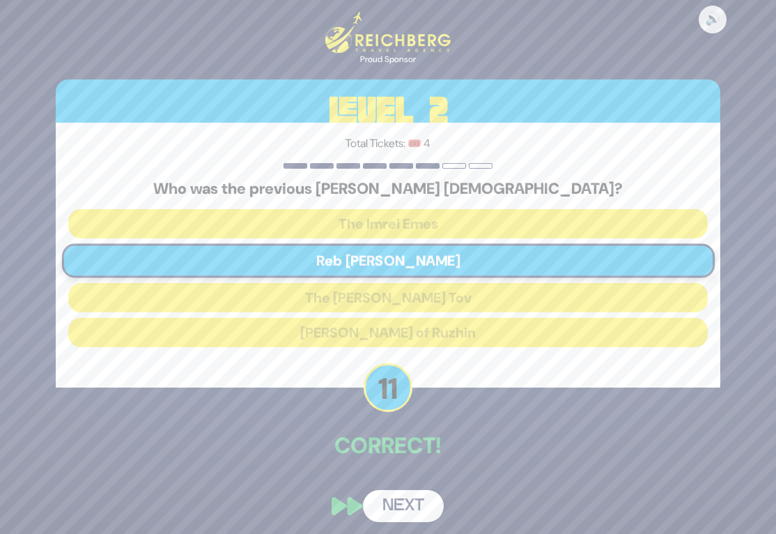
click at [435, 510] on button "Next" at bounding box center [403, 506] width 81 height 32
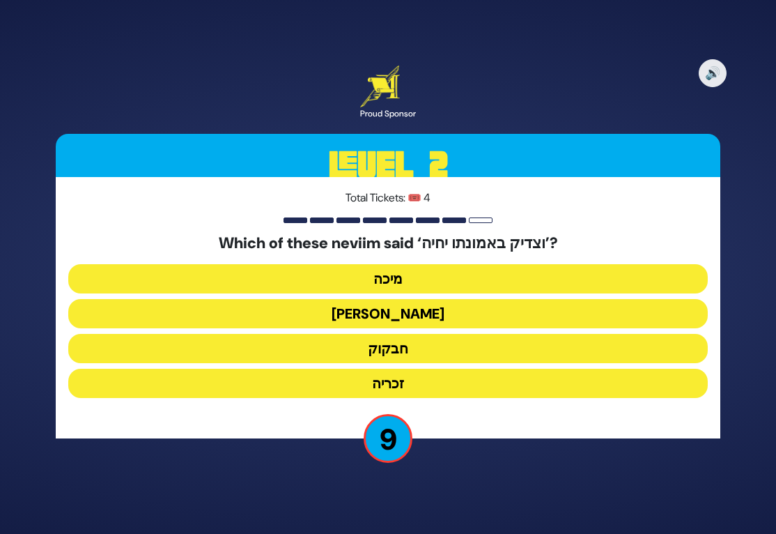
click at [350, 349] on button "חבקוק" at bounding box center [388, 348] width 640 height 29
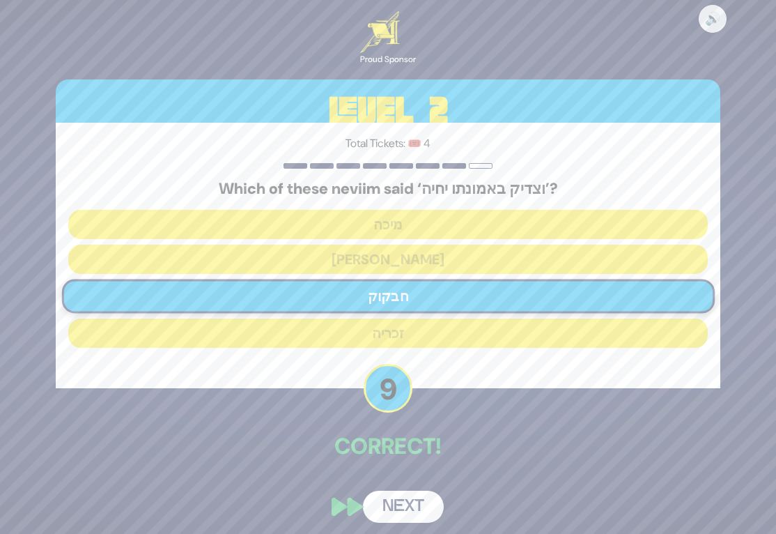
click at [411, 492] on button "Next" at bounding box center [403, 506] width 81 height 32
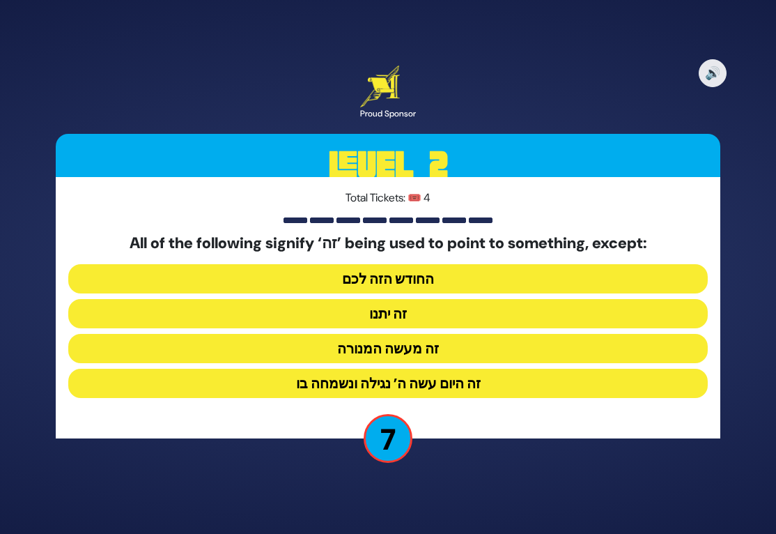
click at [316, 312] on button "זה יתנו" at bounding box center [388, 313] width 640 height 29
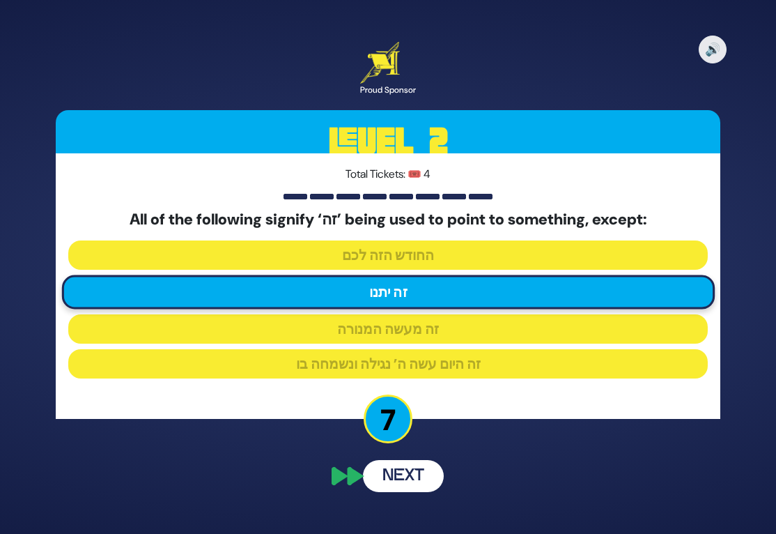
click at [404, 473] on div "🔊 Proud Sponsor Level 2 Total Tickets: 🎟️ 4 All of the following signify ‘זה’ b…" at bounding box center [388, 266] width 699 height 483
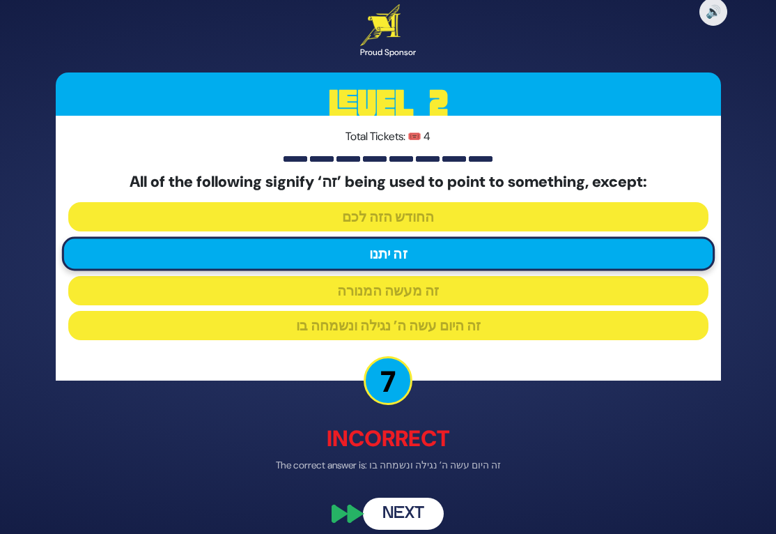
click at [382, 503] on button "Next" at bounding box center [403, 513] width 81 height 32
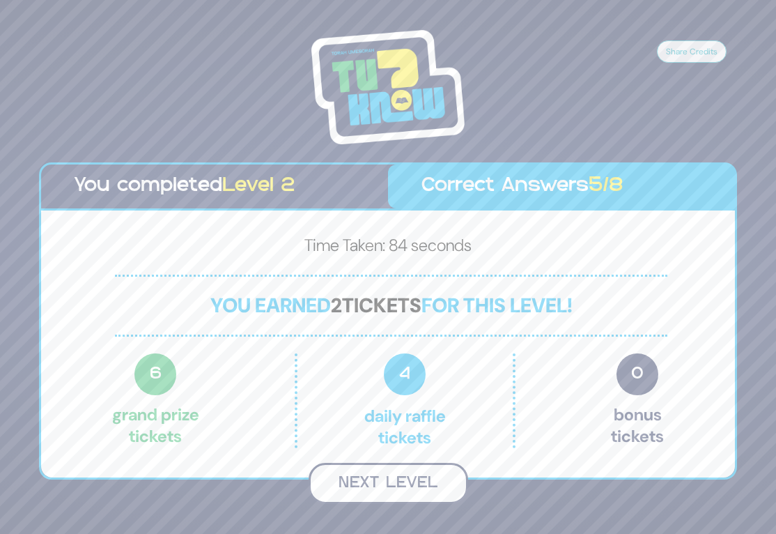
click at [390, 481] on button "Next Level" at bounding box center [389, 483] width 160 height 41
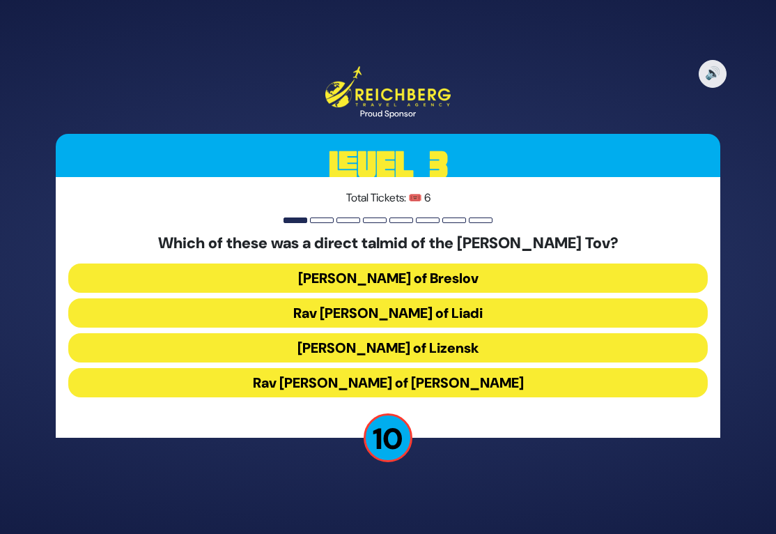
click at [305, 345] on button "Rav Elimelech of Lizensk" at bounding box center [388, 347] width 640 height 29
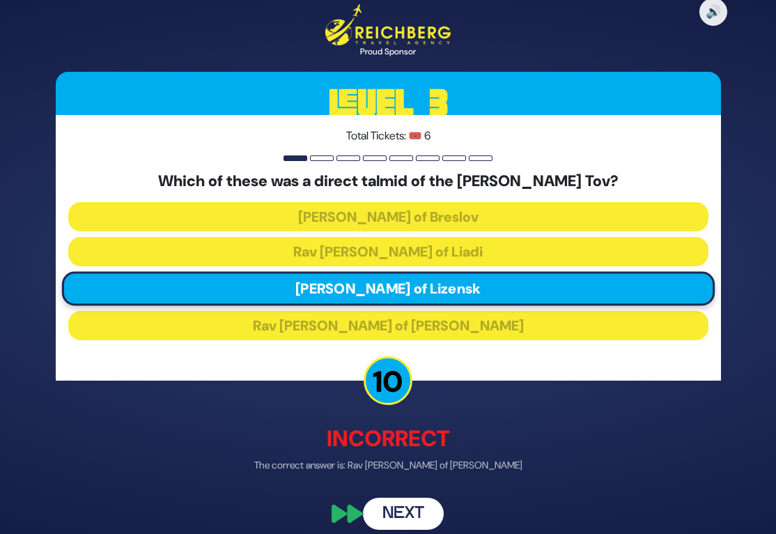
click at [403, 506] on button "Next" at bounding box center [403, 513] width 81 height 32
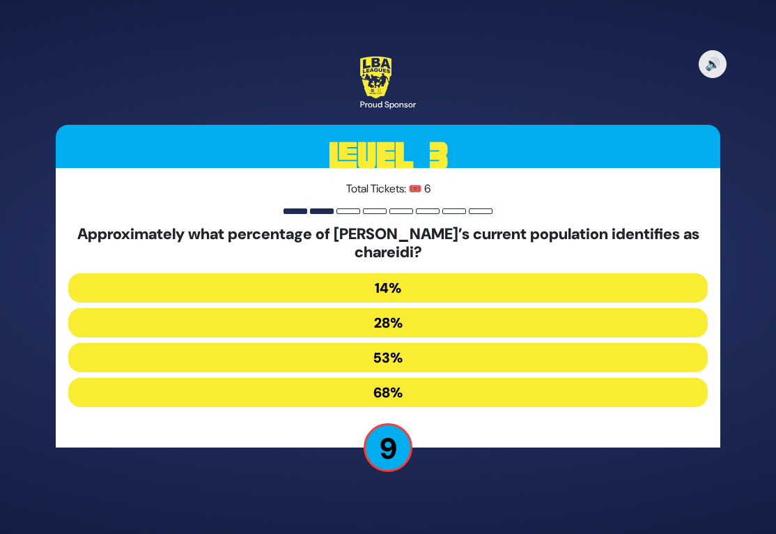
click at [330, 362] on button "53%" at bounding box center [388, 357] width 640 height 29
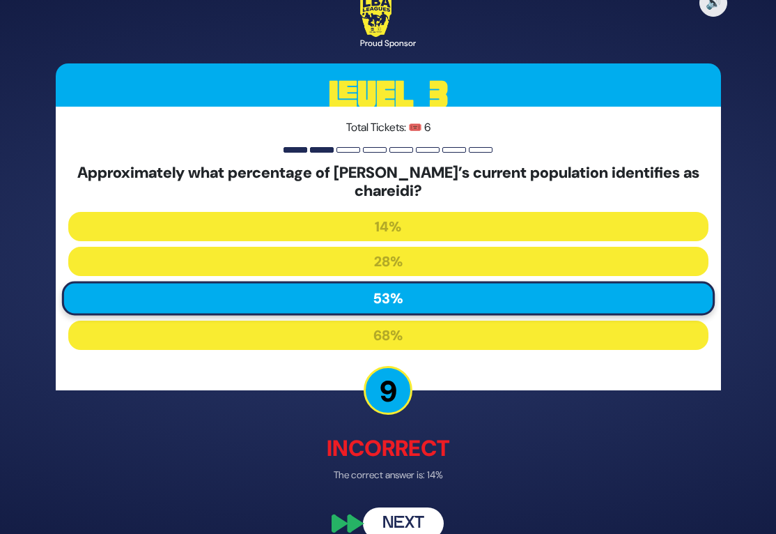
click at [414, 517] on button "Next" at bounding box center [403, 522] width 81 height 32
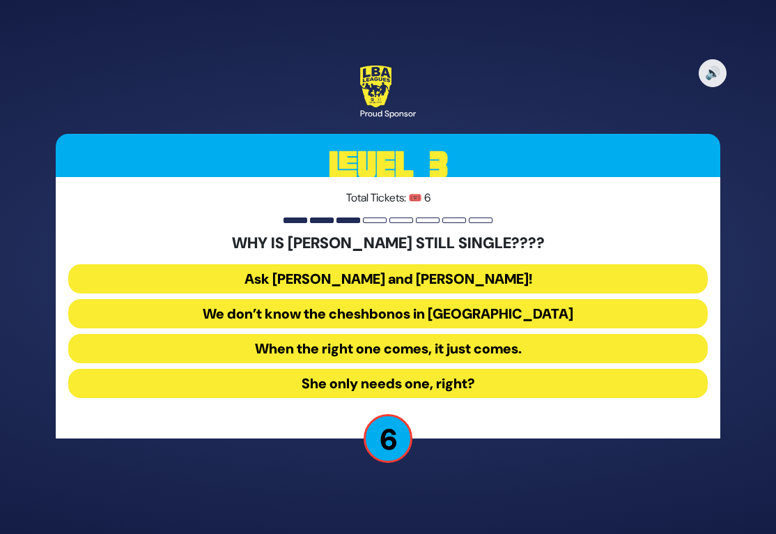
click at [246, 274] on button "Ask Bracha Stein and Chani Judowitz!" at bounding box center [388, 278] width 640 height 29
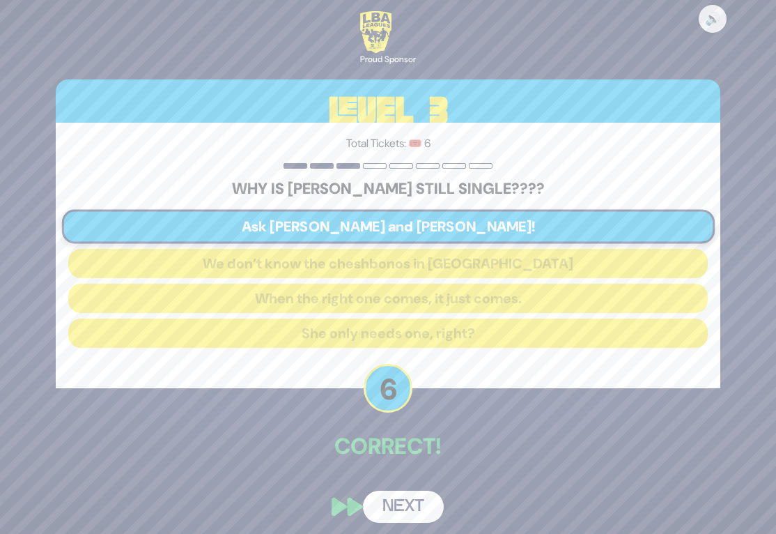
click at [407, 500] on button "Next" at bounding box center [403, 506] width 81 height 32
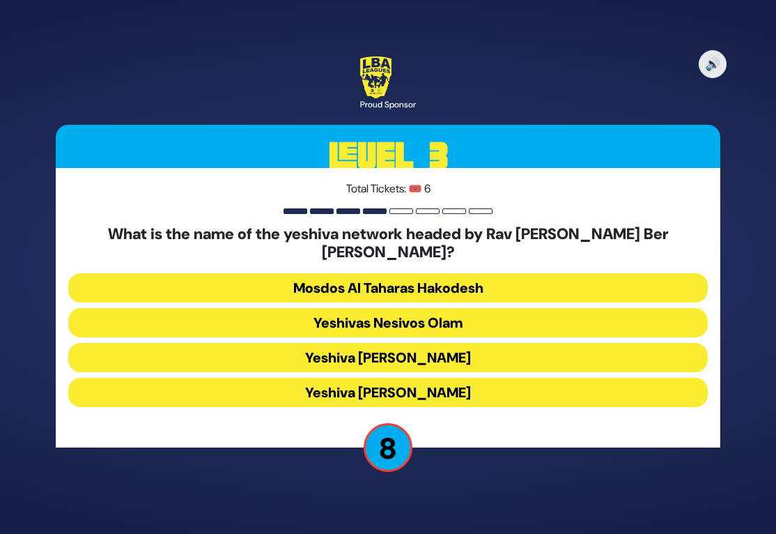
click at [290, 380] on button "Yeshiva Ateres Shlomo" at bounding box center [388, 392] width 640 height 29
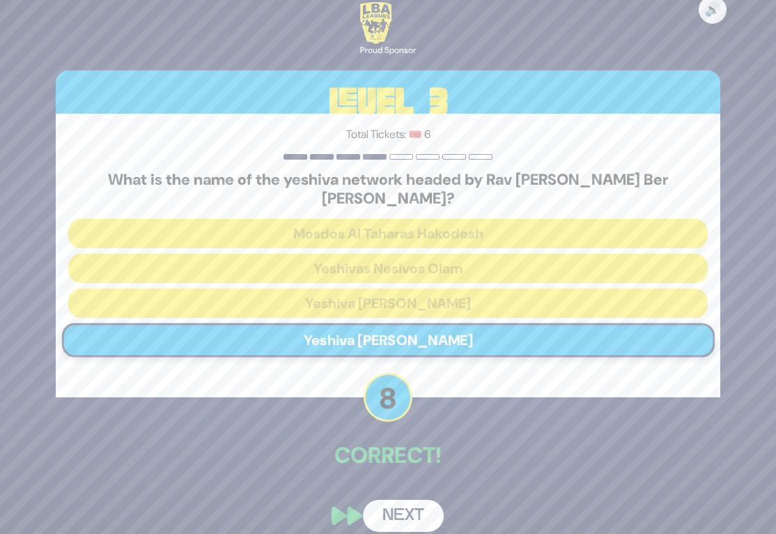
click at [388, 499] on button "Next" at bounding box center [403, 515] width 81 height 32
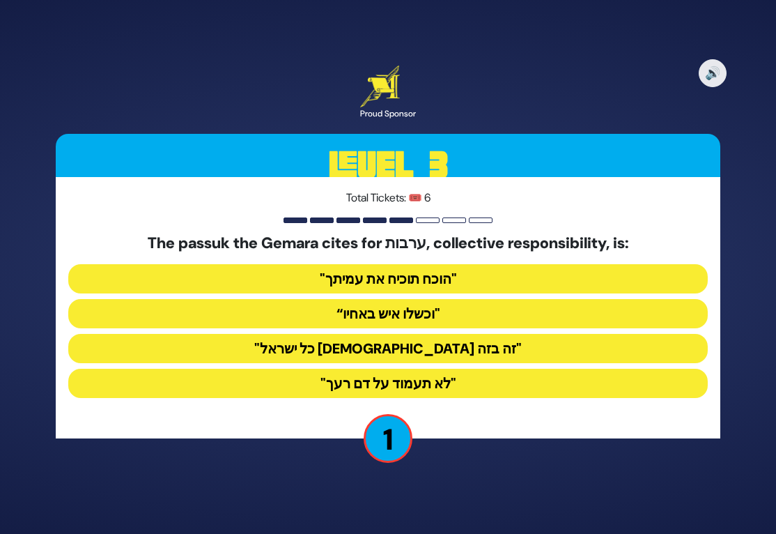
click at [311, 277] on button ""הוכח תוכיח את עמיתך"" at bounding box center [388, 278] width 640 height 29
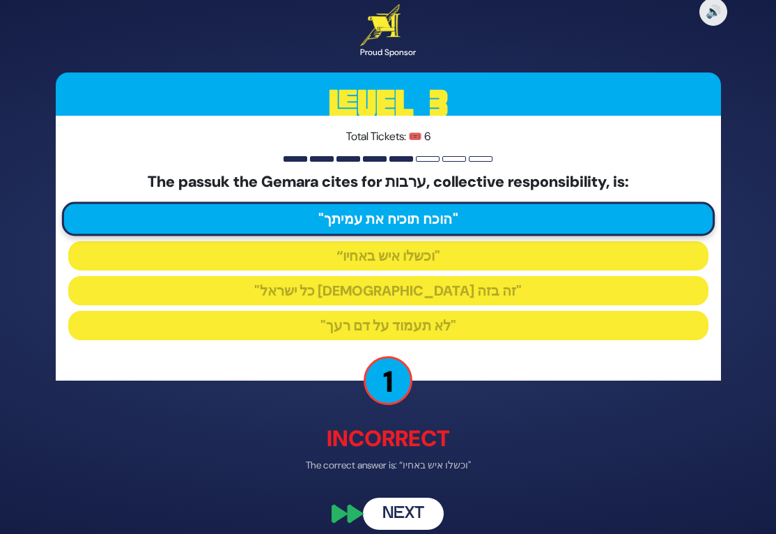
click at [412, 506] on button "Next" at bounding box center [403, 513] width 81 height 32
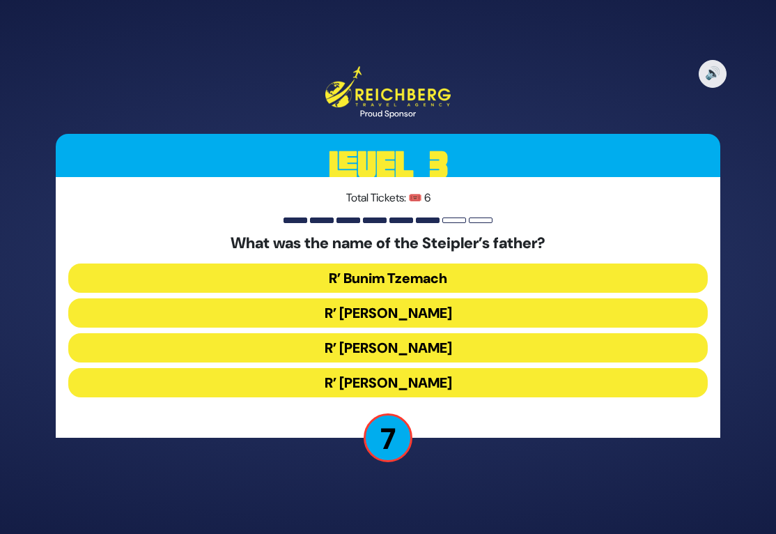
click at [357, 306] on button "R’ Boruch Peretz" at bounding box center [388, 312] width 640 height 29
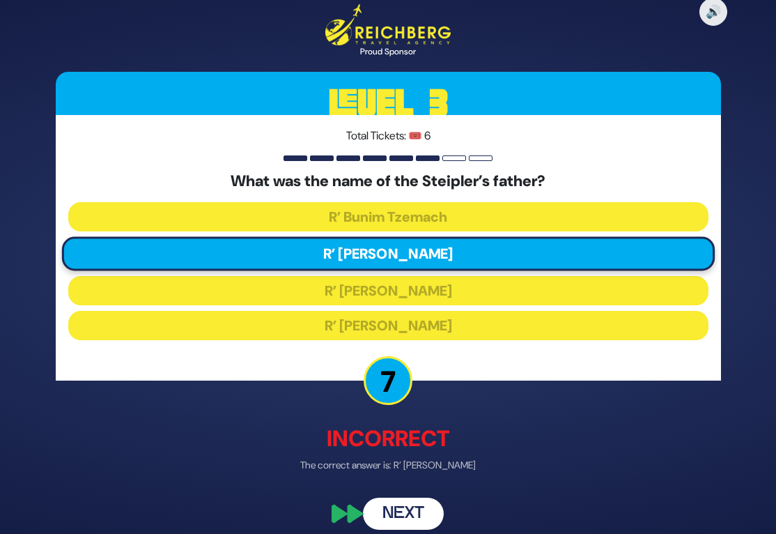
click at [414, 514] on button "Next" at bounding box center [403, 513] width 81 height 32
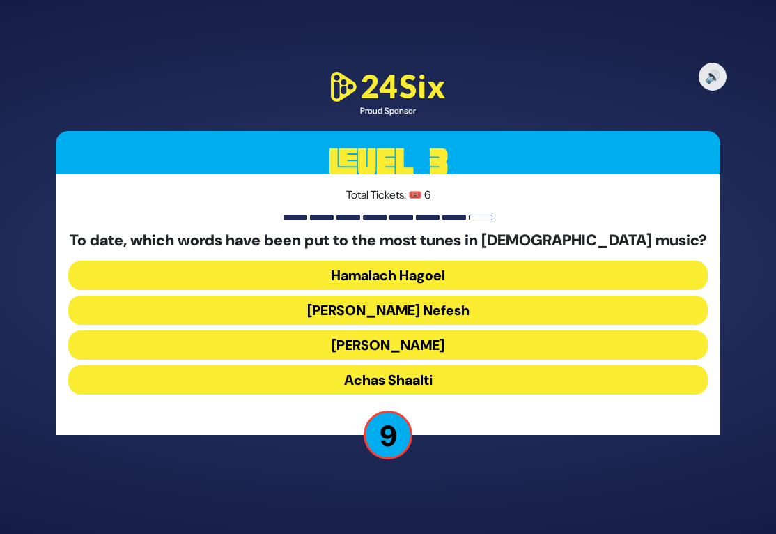
click at [332, 339] on button "Ani Maamin" at bounding box center [388, 344] width 640 height 29
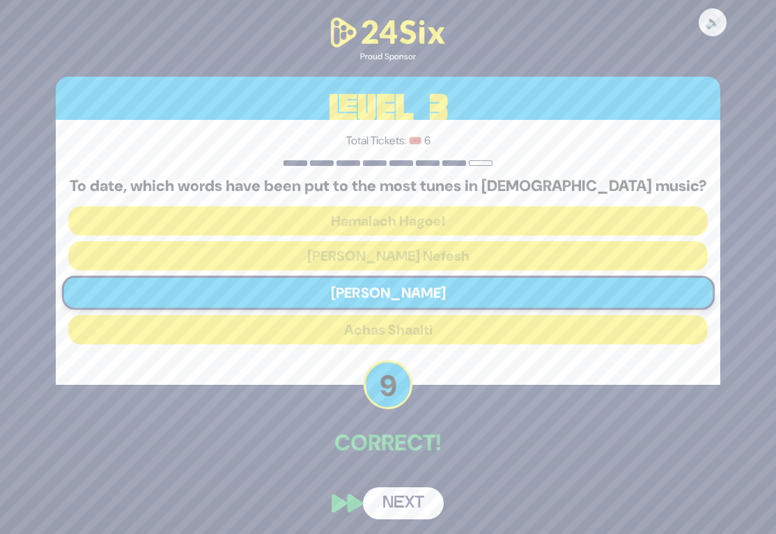
click at [407, 497] on button "Next" at bounding box center [403, 503] width 81 height 32
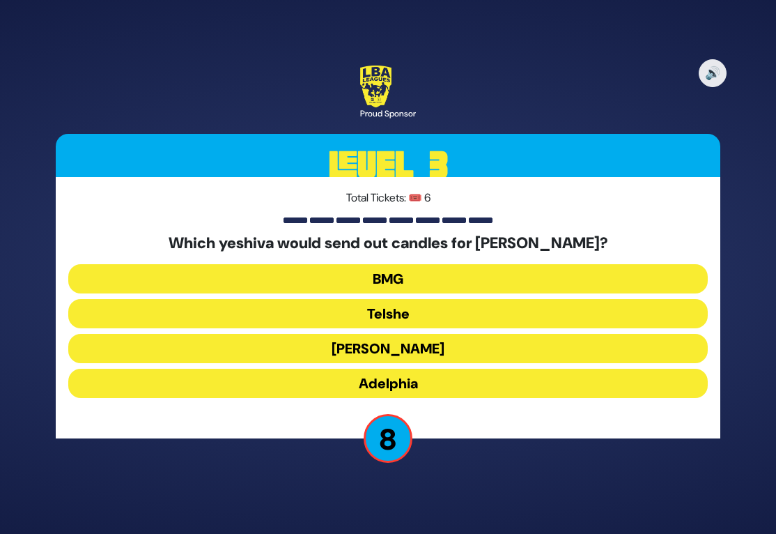
click at [351, 307] on button "Telshe" at bounding box center [388, 313] width 640 height 29
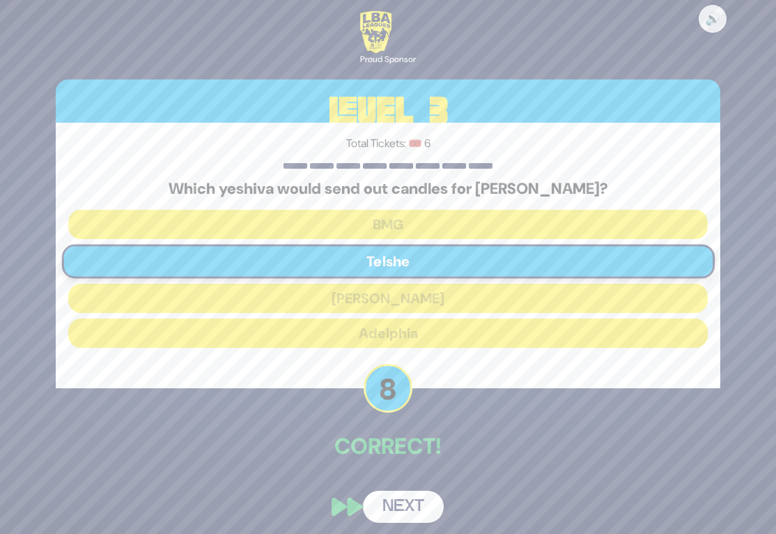
click at [410, 506] on button "Next" at bounding box center [403, 506] width 81 height 32
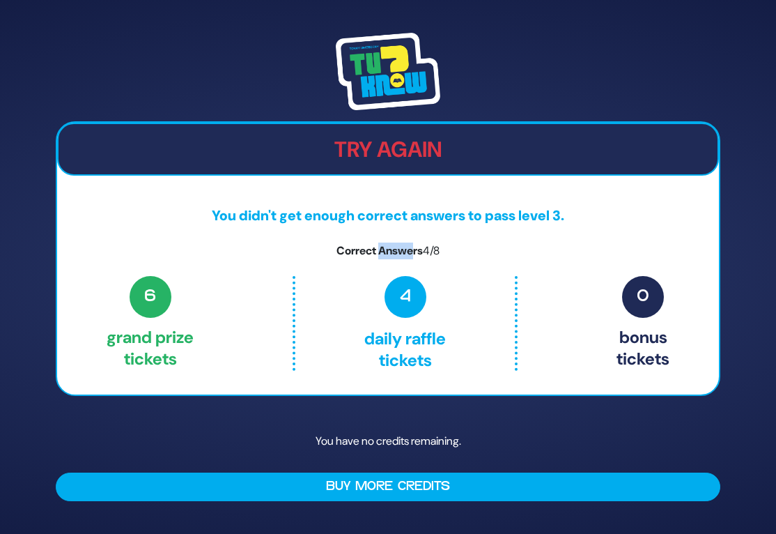
drag, startPoint x: 412, startPoint y: 257, endPoint x: 376, endPoint y: 248, distance: 37.3
click at [376, 248] on p "Correct Answers 4/8" at bounding box center [388, 250] width 662 height 17
drag, startPoint x: 336, startPoint y: 256, endPoint x: 327, endPoint y: 256, distance: 8.4
click at [331, 256] on p "Correct Answers 4/8" at bounding box center [388, 250] width 662 height 17
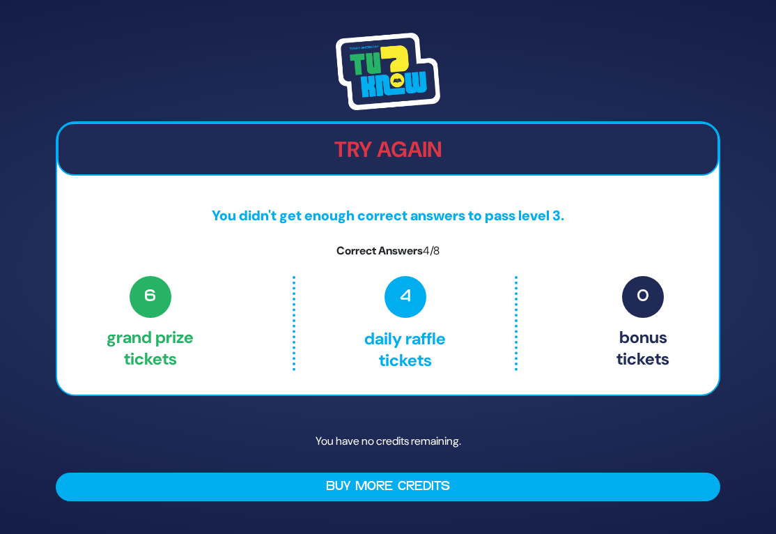
click at [327, 256] on p "Correct Answers 4/8" at bounding box center [388, 250] width 662 height 17
click at [378, 84] on img at bounding box center [388, 72] width 104 height 78
